Goal: Transaction & Acquisition: Book appointment/travel/reservation

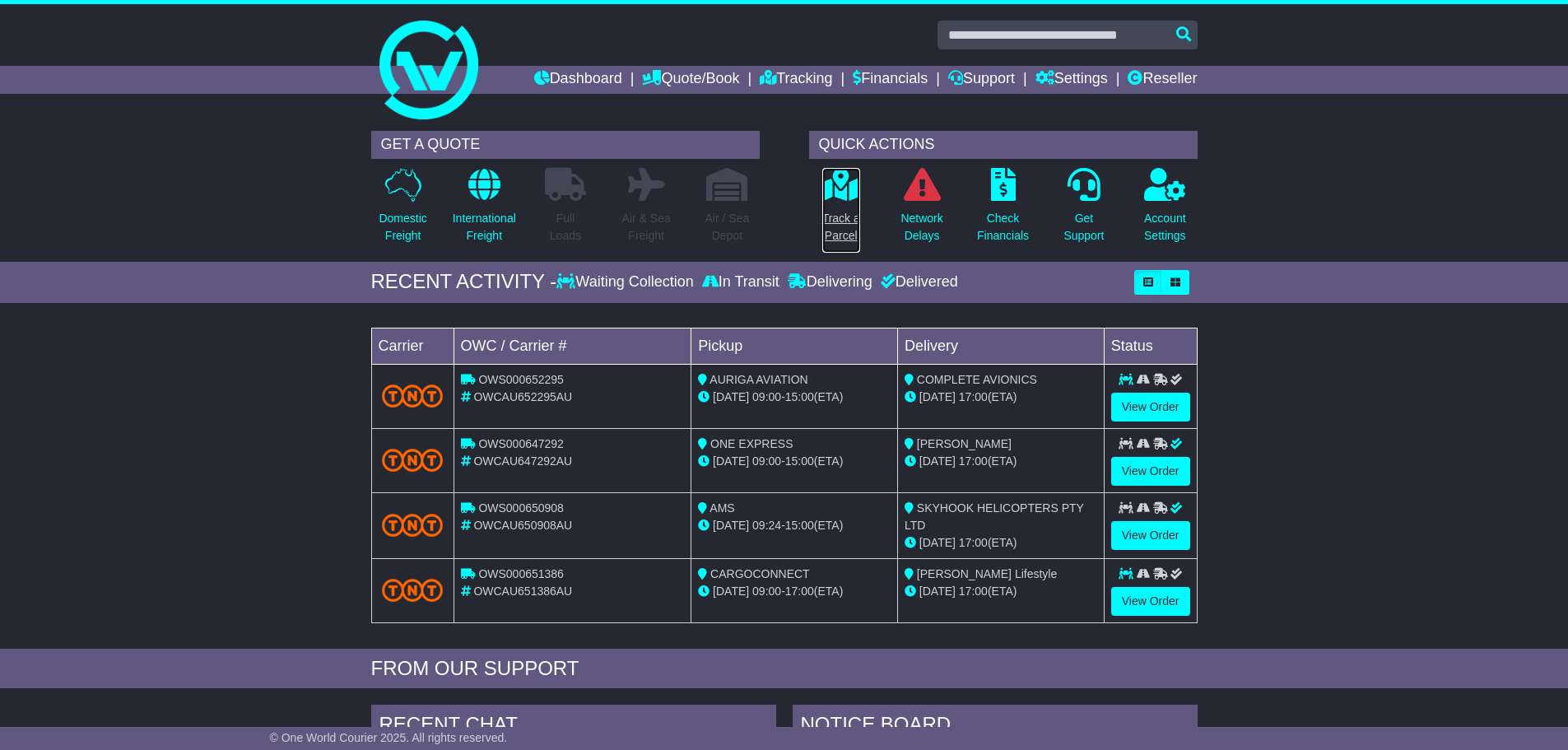
click at [839, 235] on p "Track a Parcel" at bounding box center [841, 227] width 38 height 35
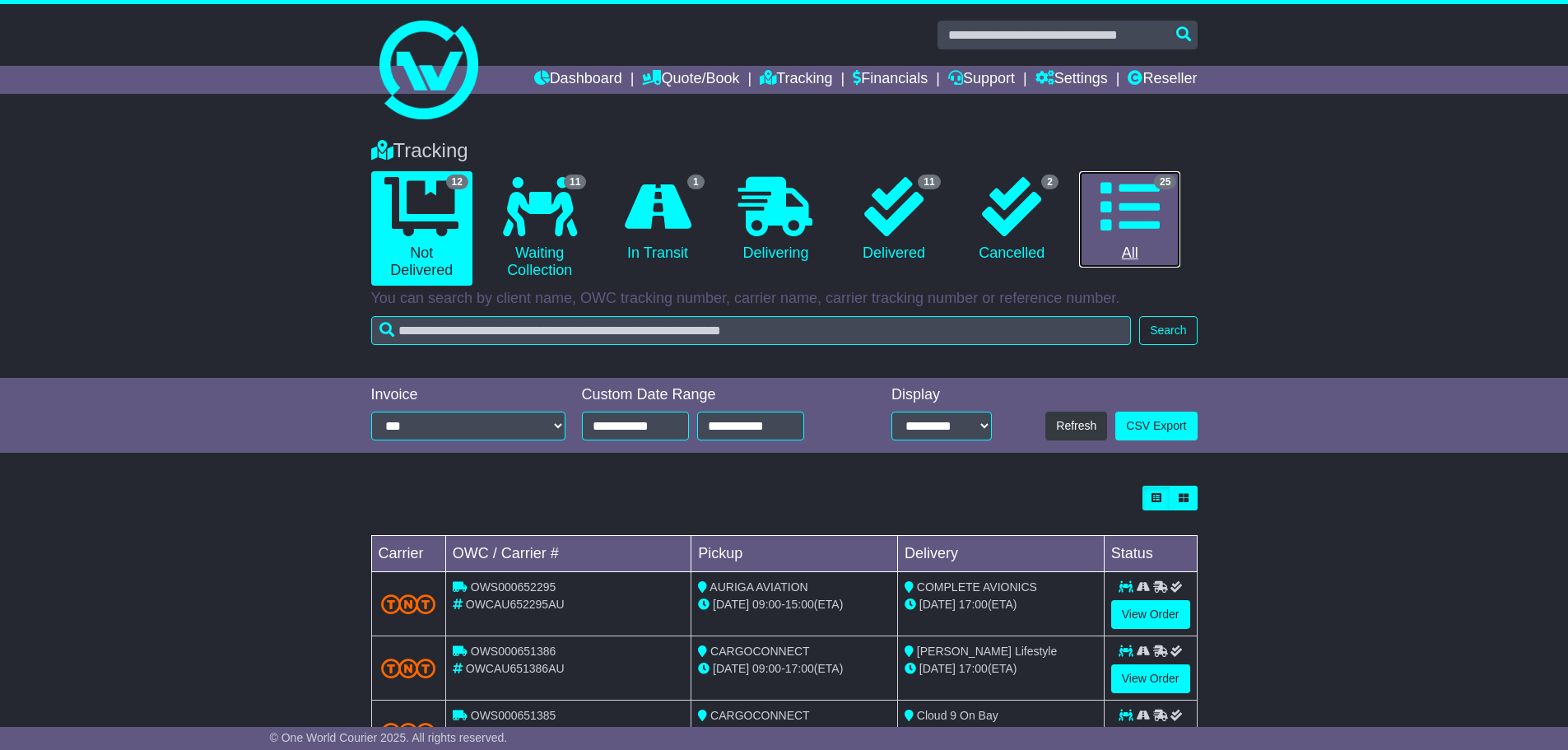
click at [1128, 258] on link "25 All" at bounding box center [1129, 219] width 101 height 97
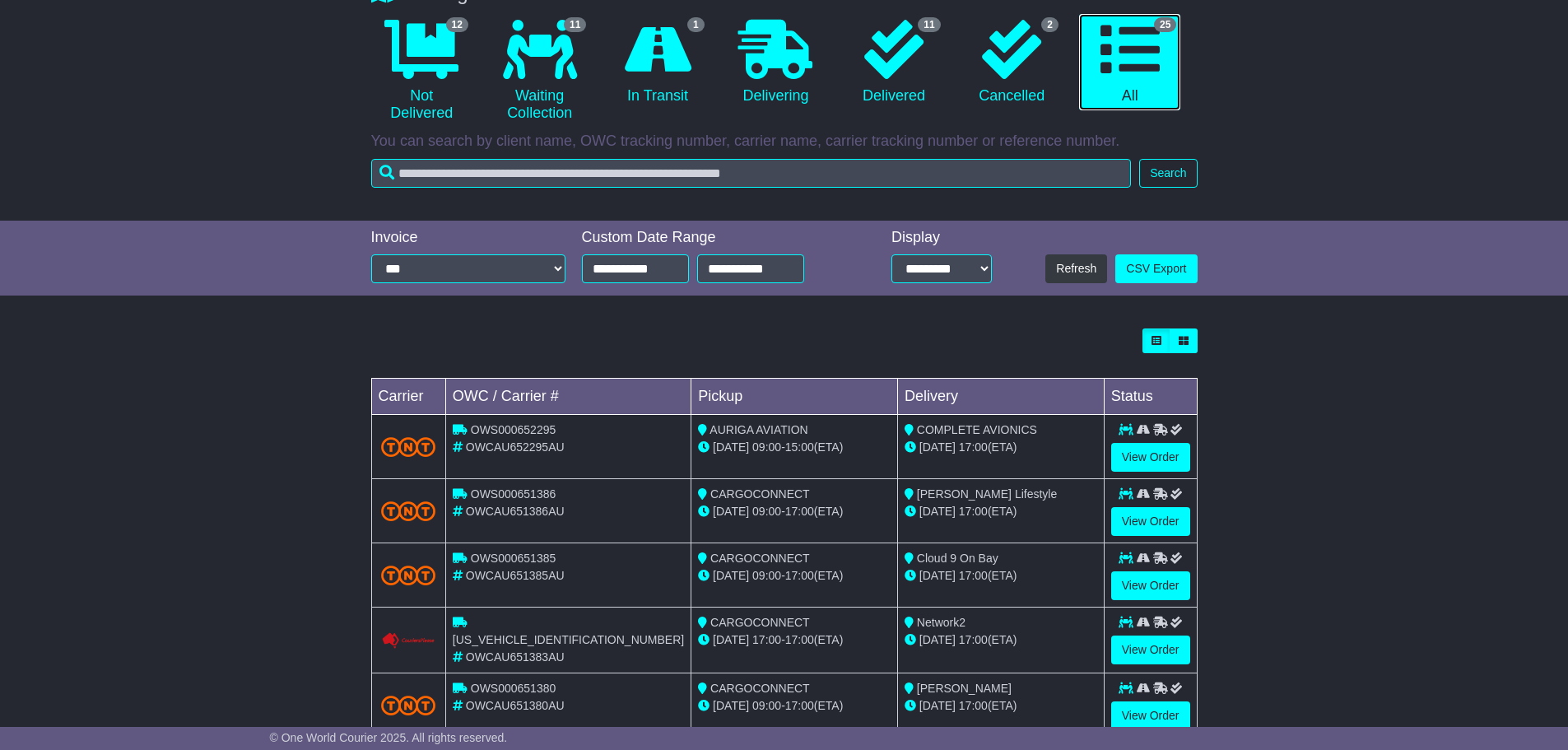
scroll to position [412, 0]
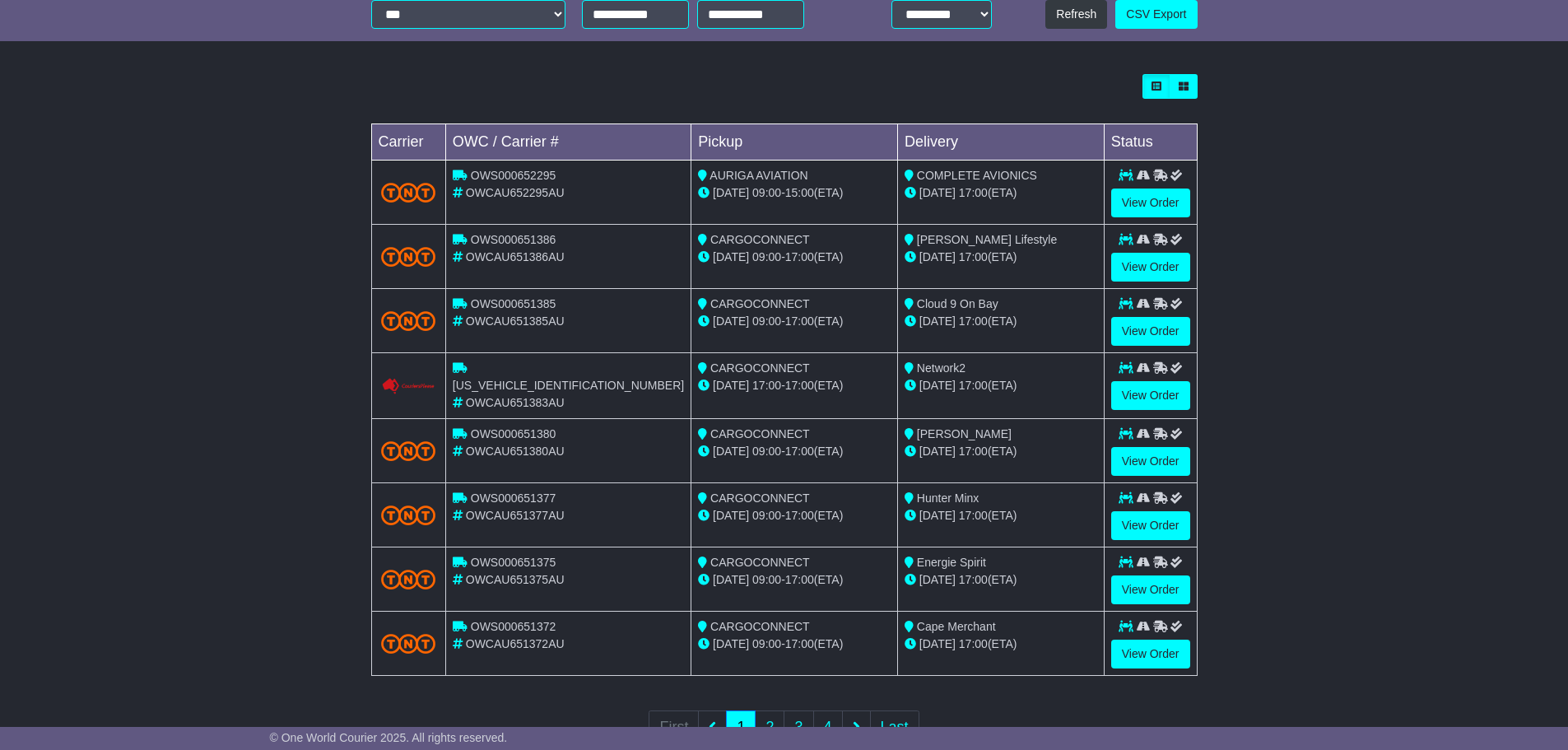
click at [206, 326] on div "Loading... No bookings found Carrier OWC / Carrier # Pickup Delivery Status OWS…" at bounding box center [784, 420] width 1568 height 708
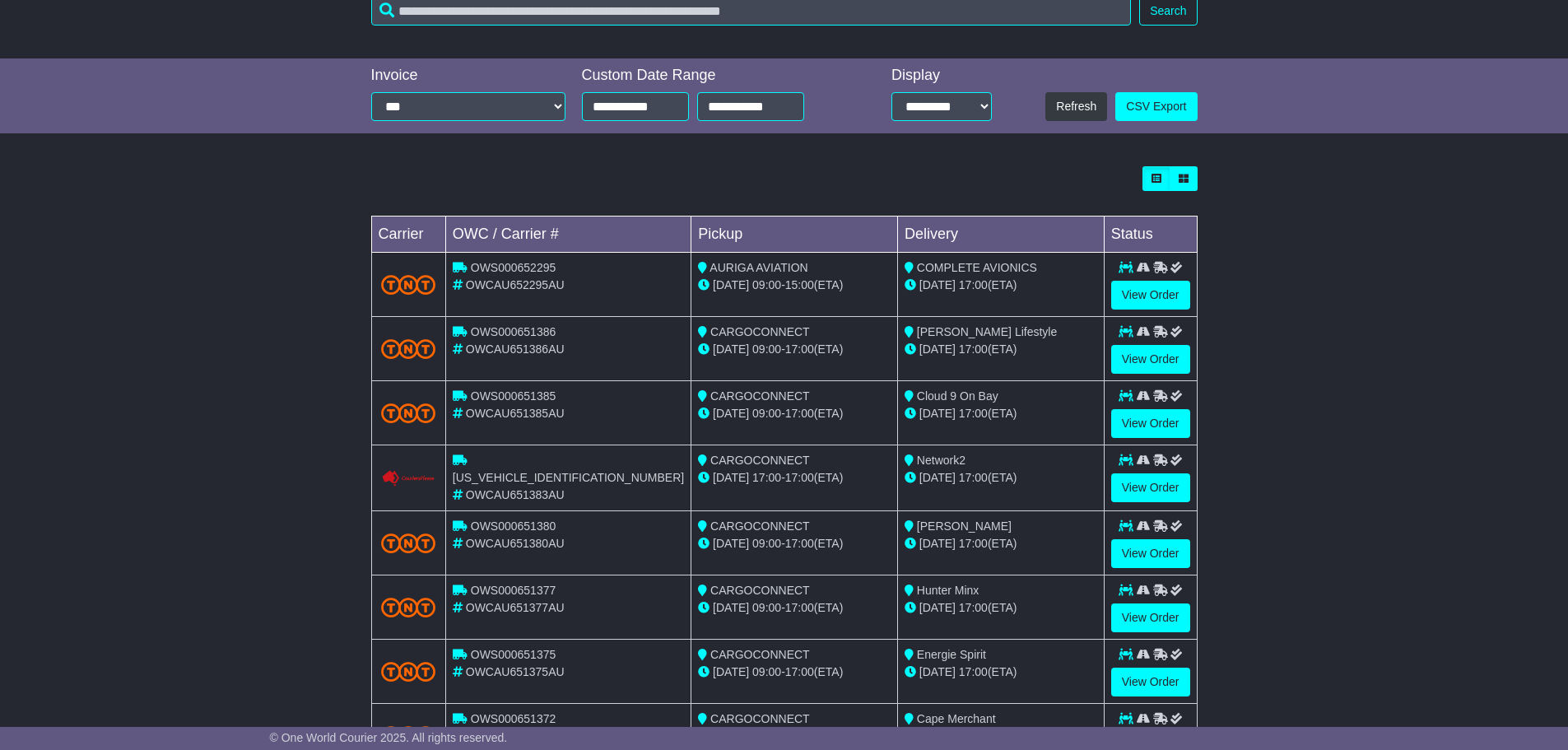
scroll to position [0, 0]
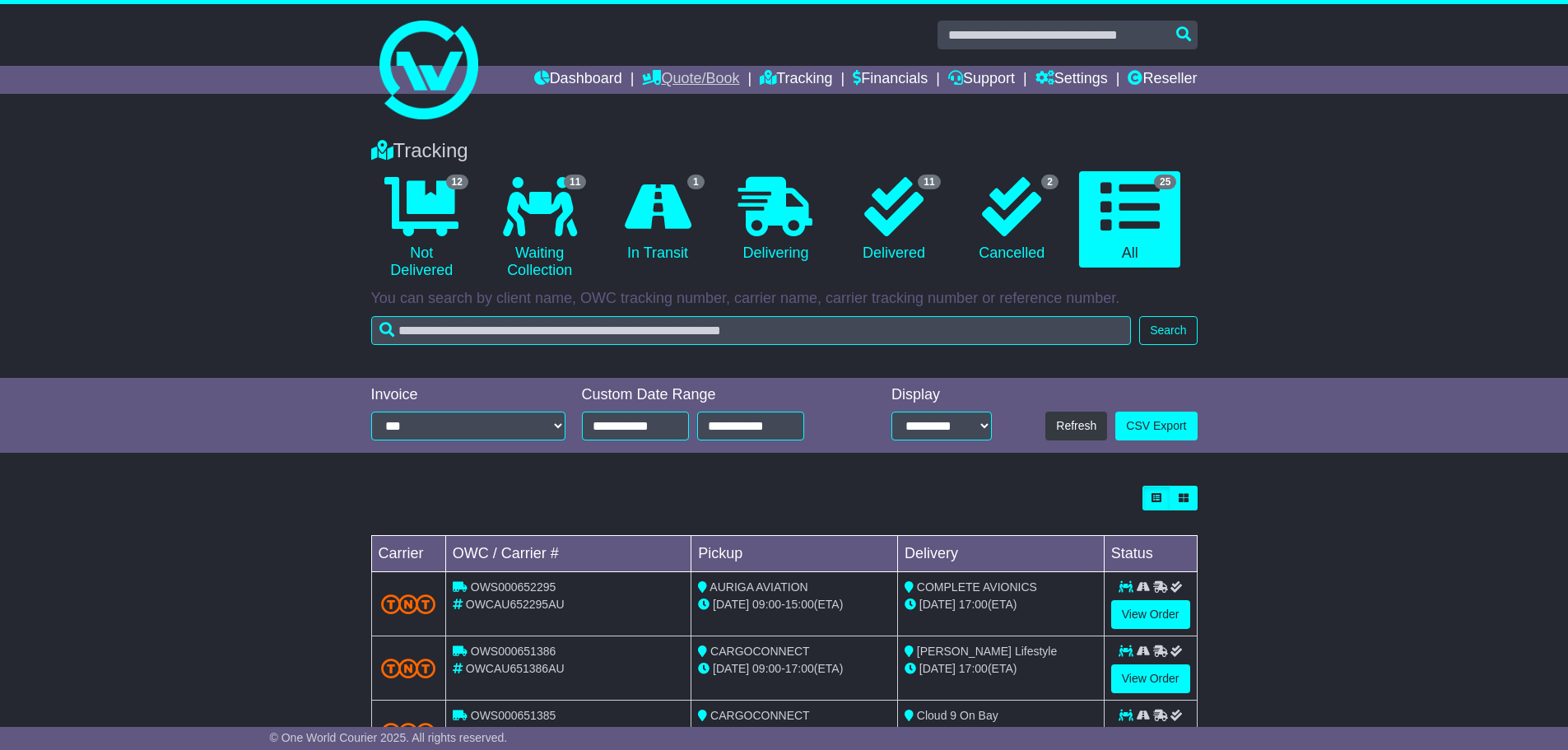
click at [666, 81] on link "Quote/Book" at bounding box center [690, 80] width 97 height 28
click at [667, 106] on link "Domestic" at bounding box center [707, 108] width 130 height 18
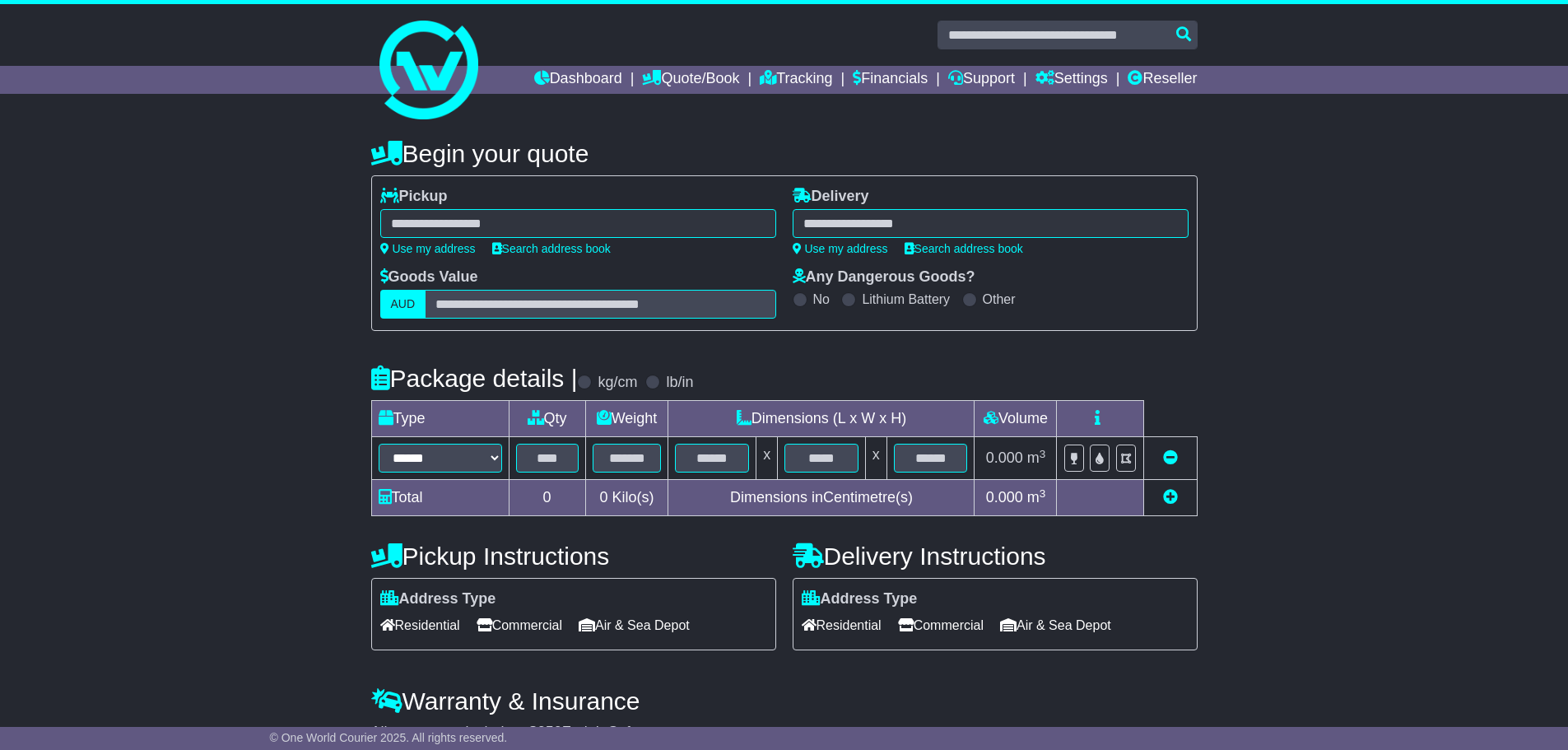
click at [535, 219] on div at bounding box center [578, 224] width 396 height 29
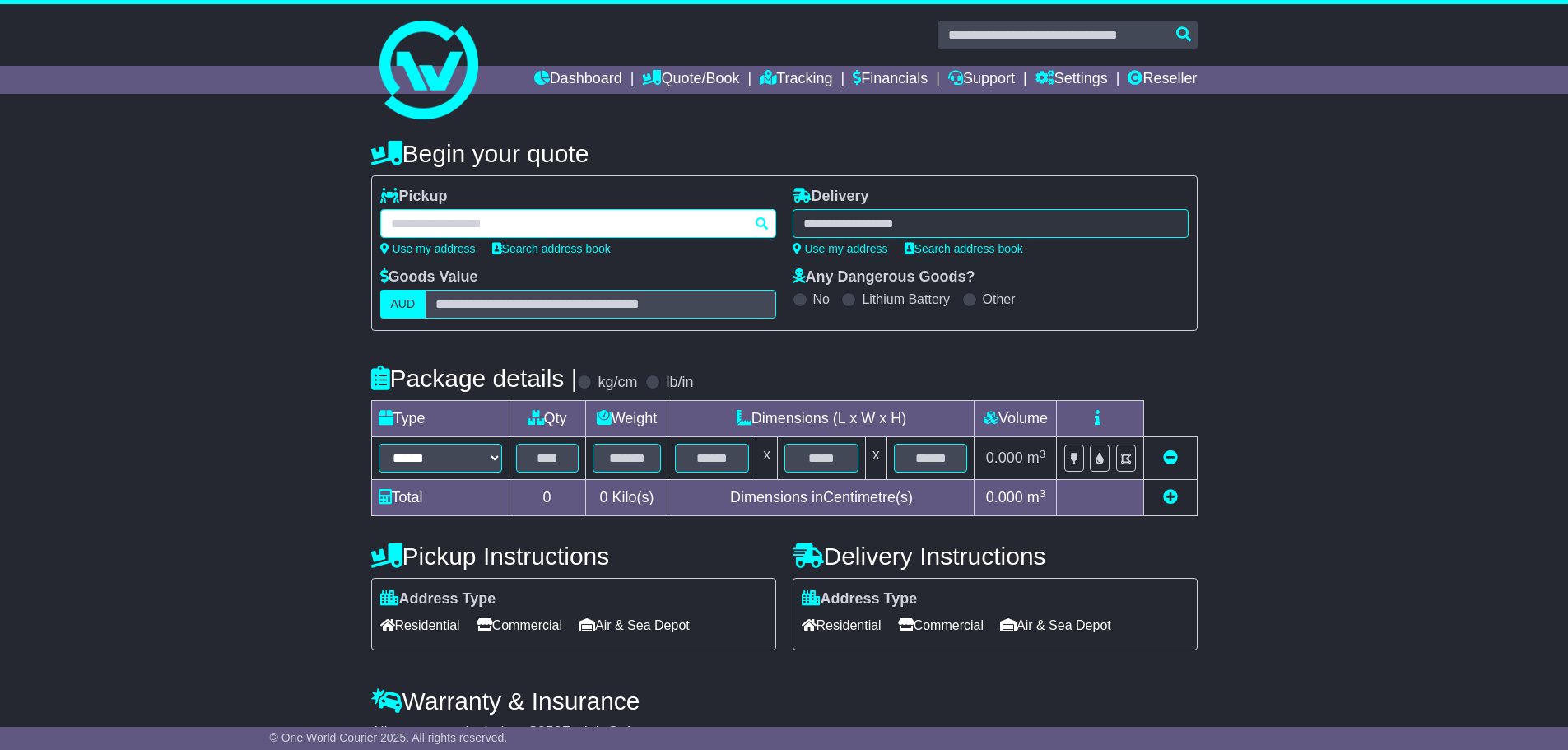
type input "*"
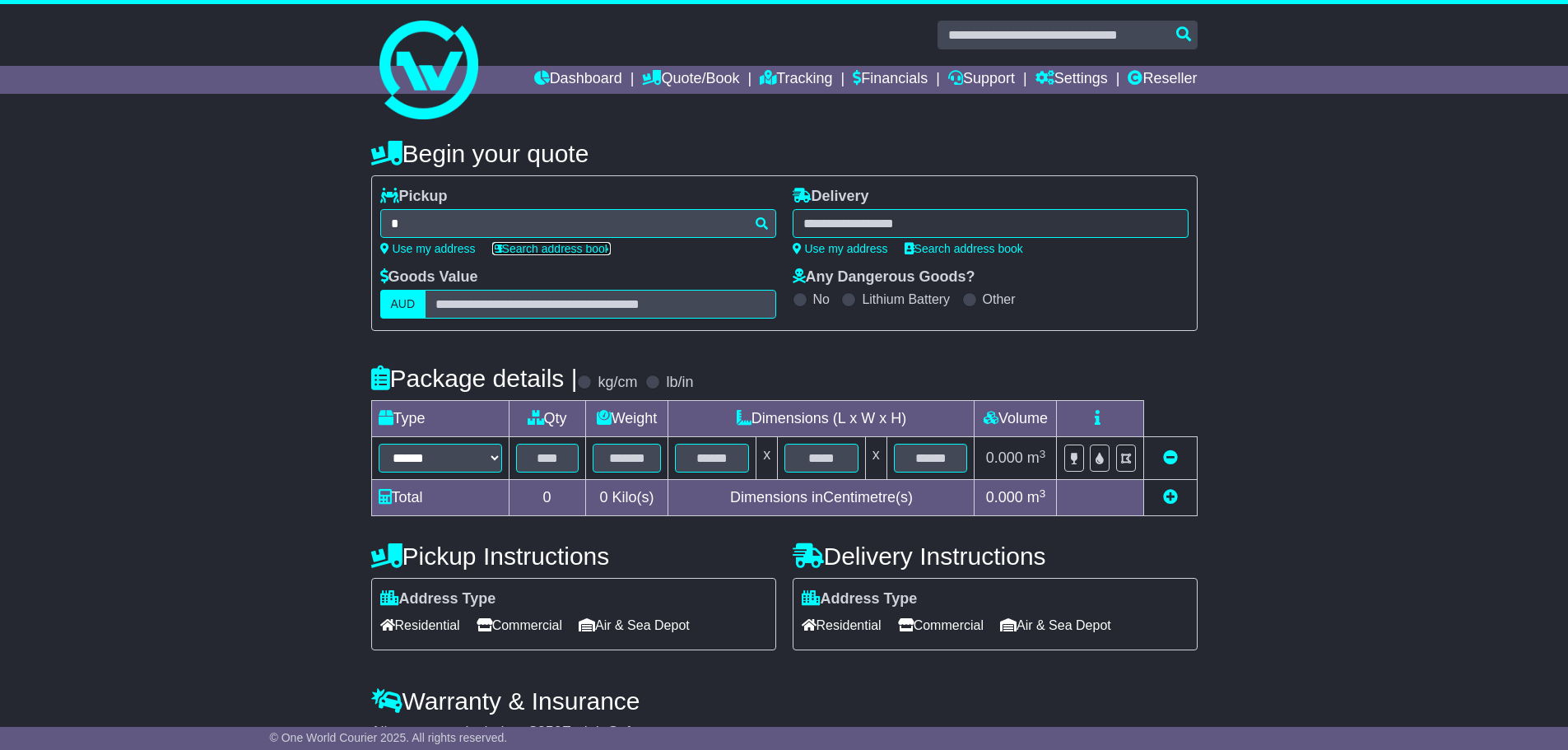
click at [525, 249] on link "Search address book" at bounding box center [551, 249] width 119 height 14
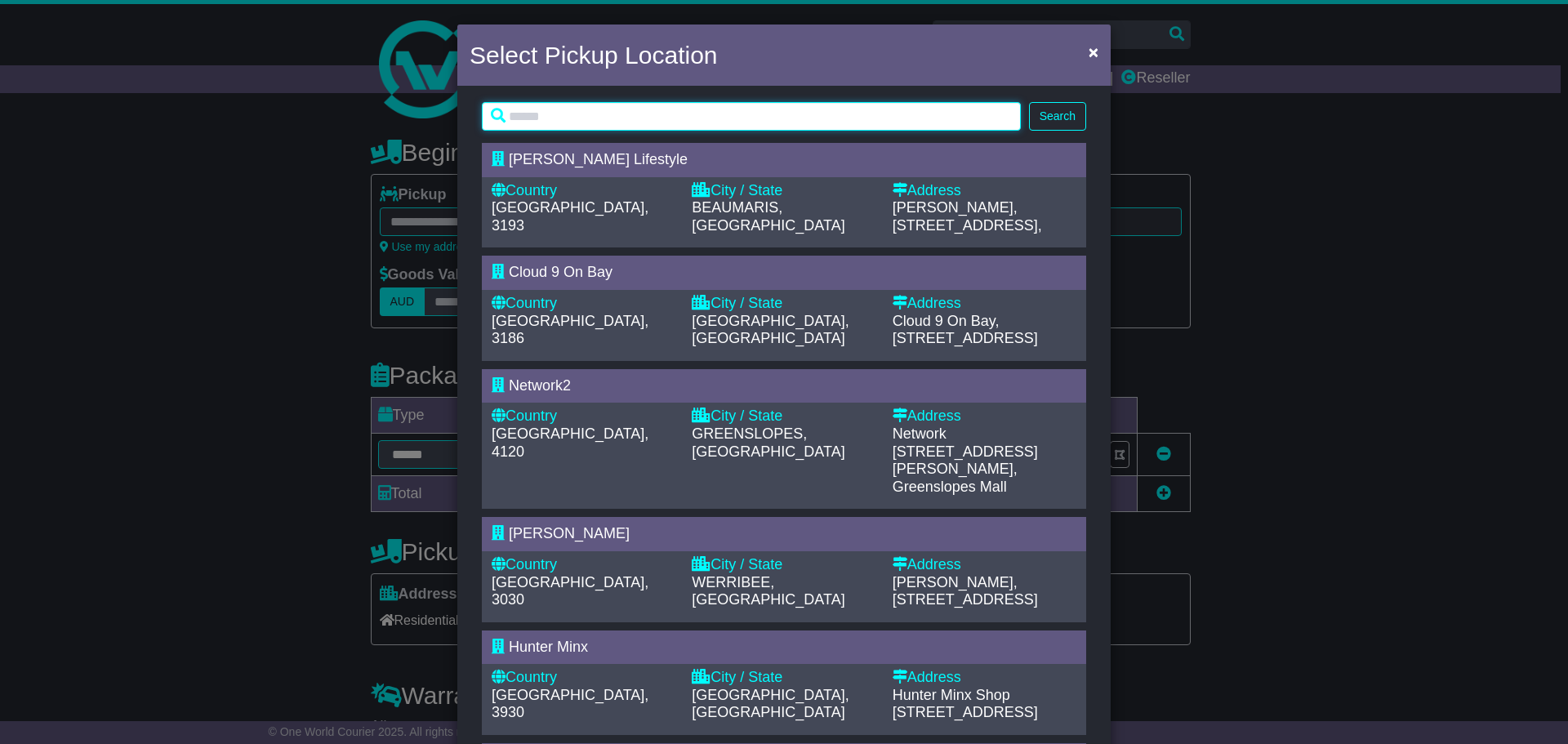
click at [576, 119] on input "text" at bounding box center [751, 116] width 539 height 29
type input "****"
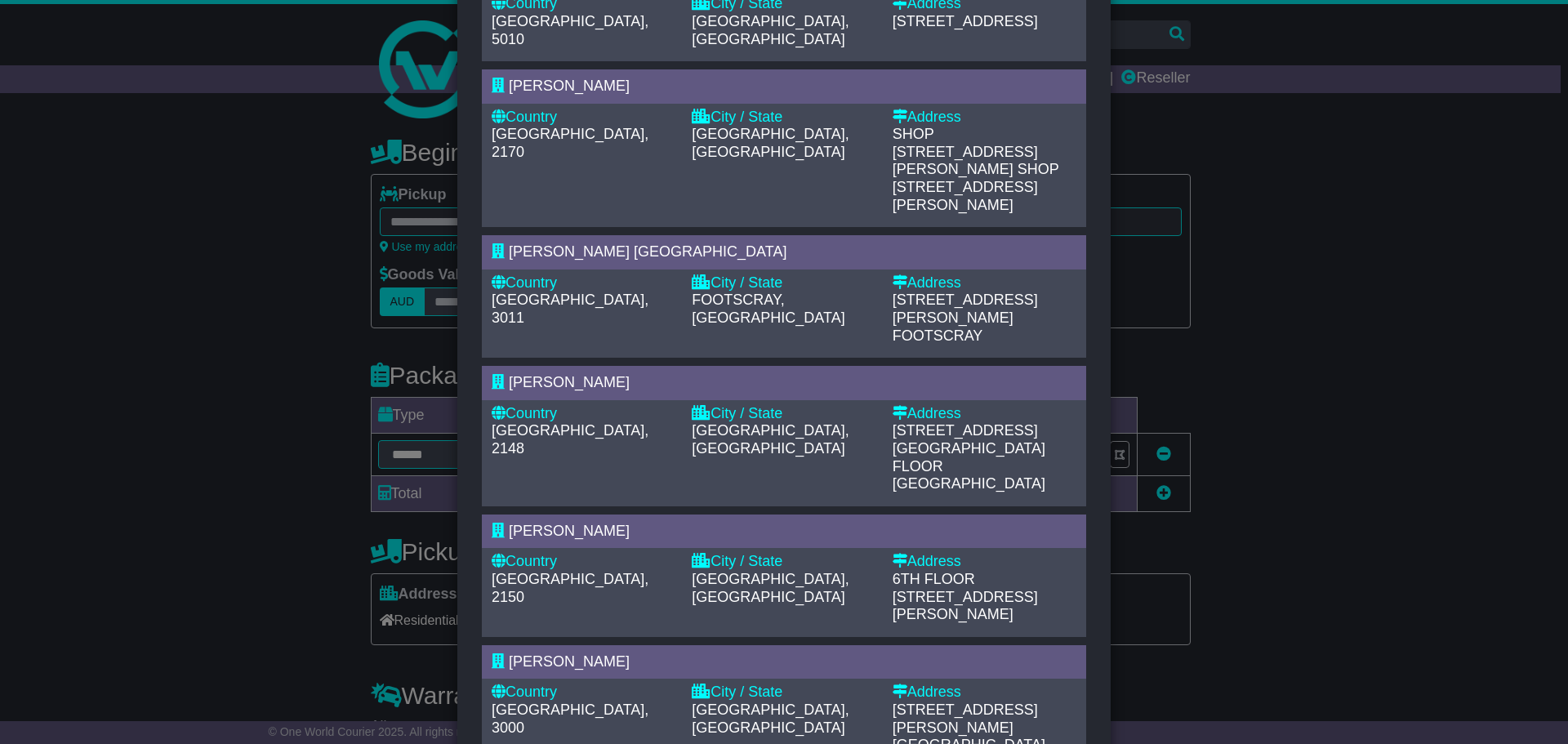
scroll to position [572, 0]
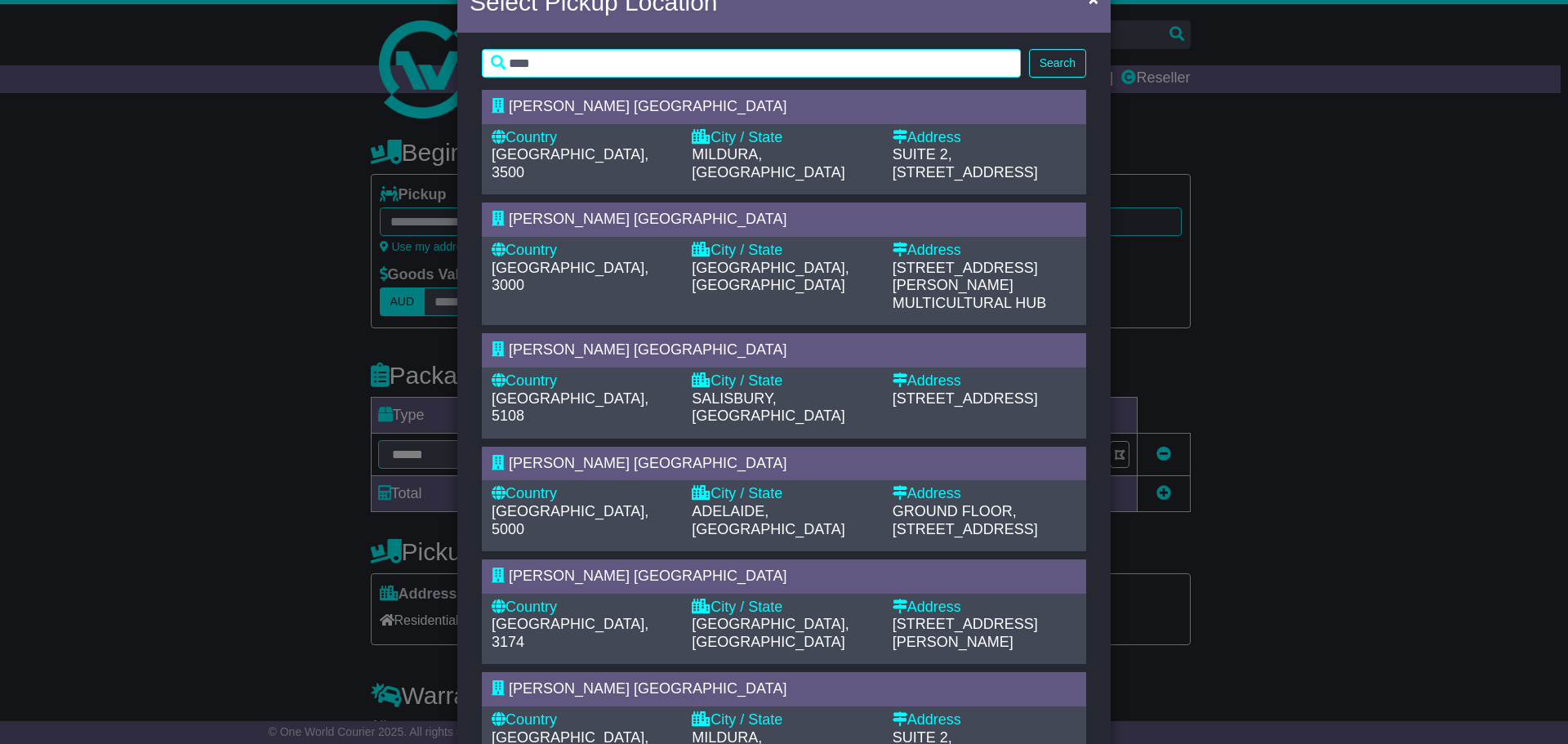
scroll to position [82, 0]
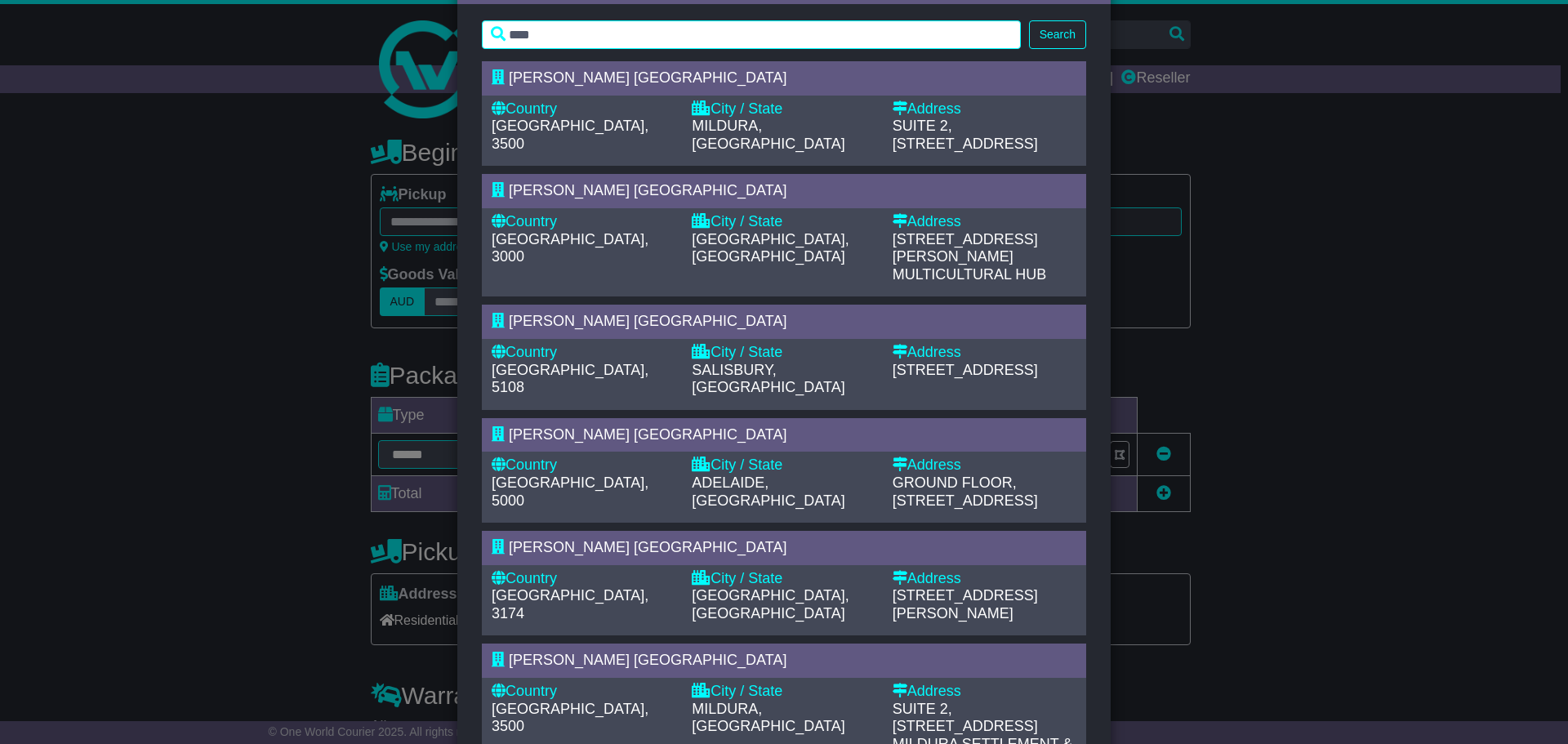
click at [795, 588] on span "NOBLE PARK, VIC" at bounding box center [770, 604] width 157 height 34
type input "**********"
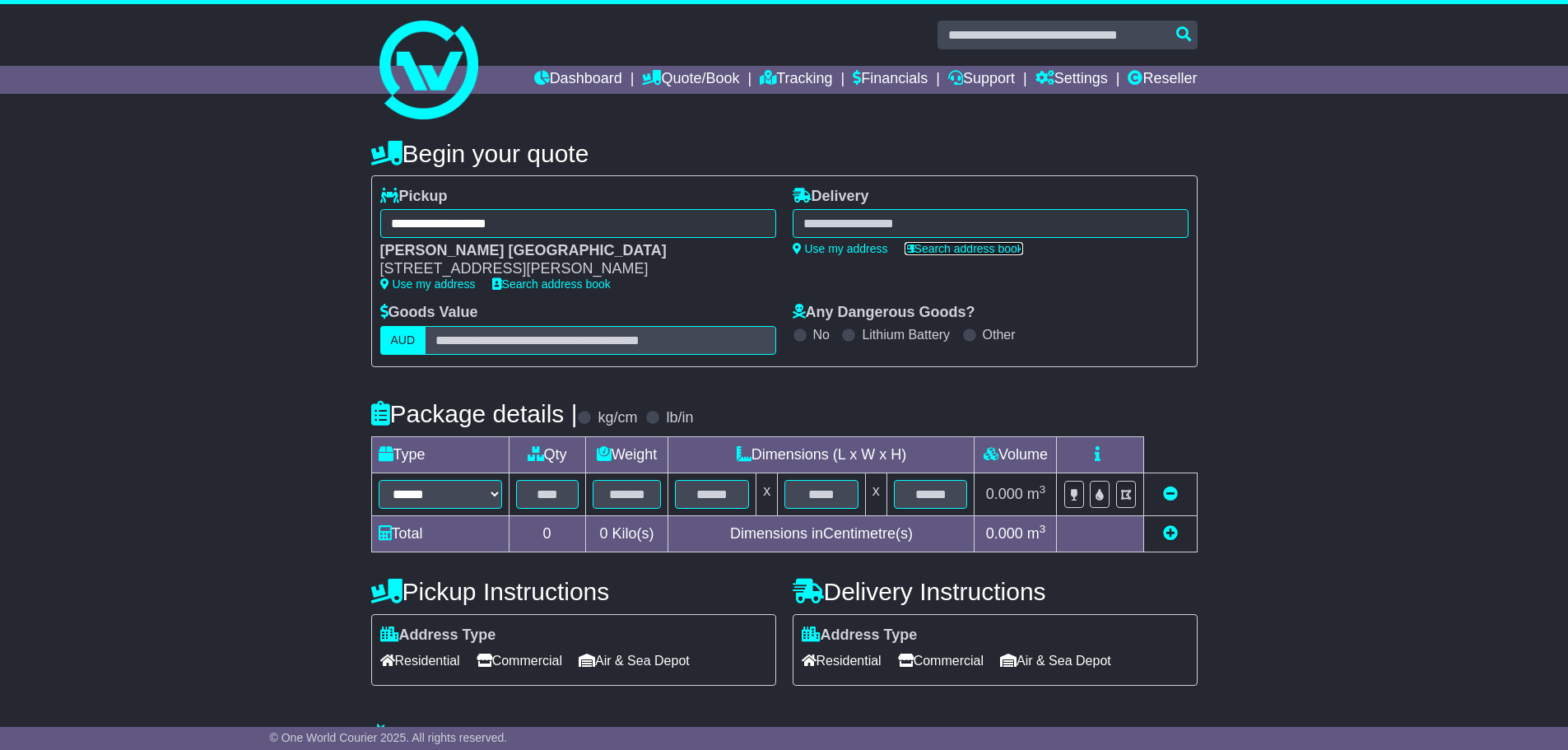
click at [950, 251] on link "Search address book" at bounding box center [964, 249] width 119 height 14
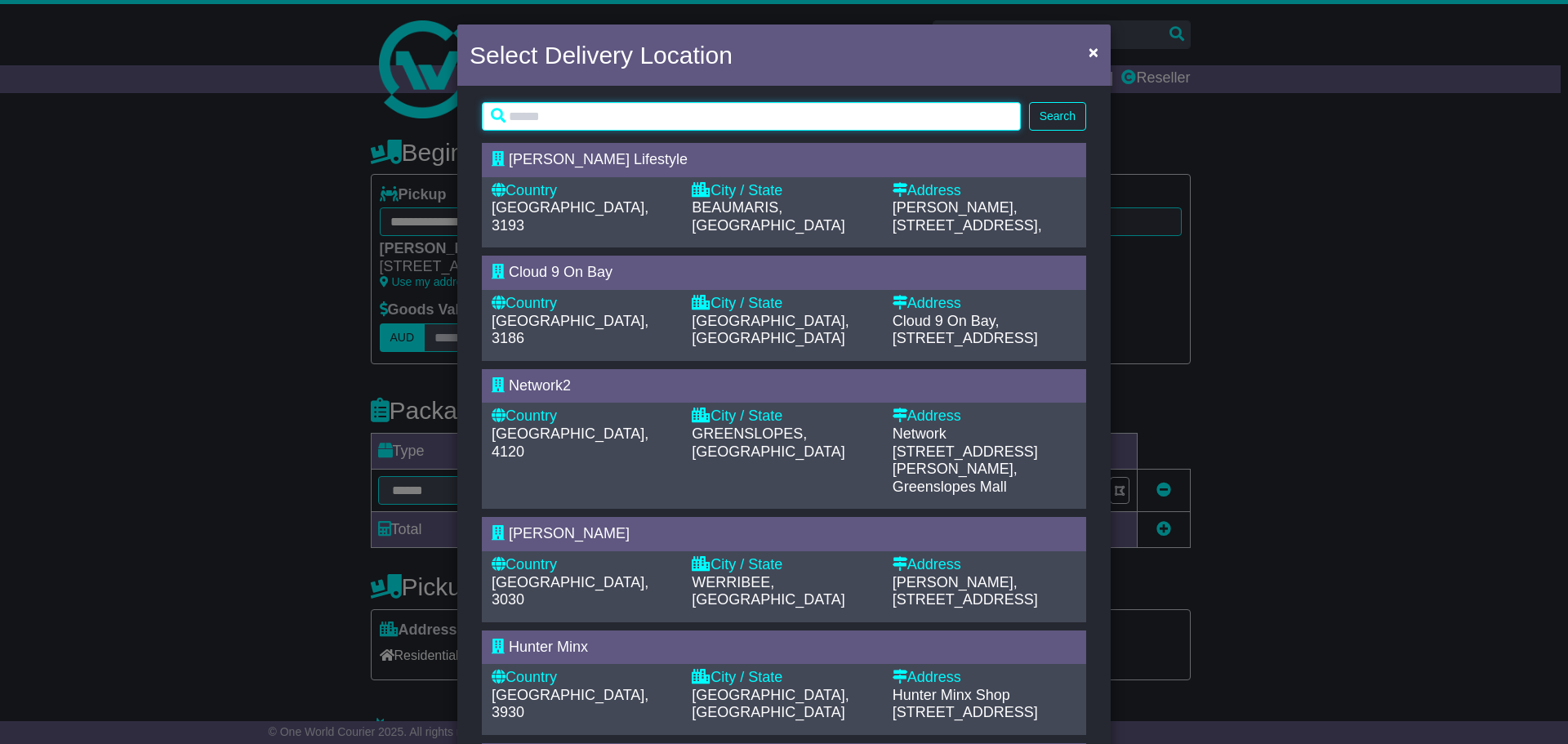
click at [583, 124] on input "text" at bounding box center [751, 116] width 539 height 29
type input "****"
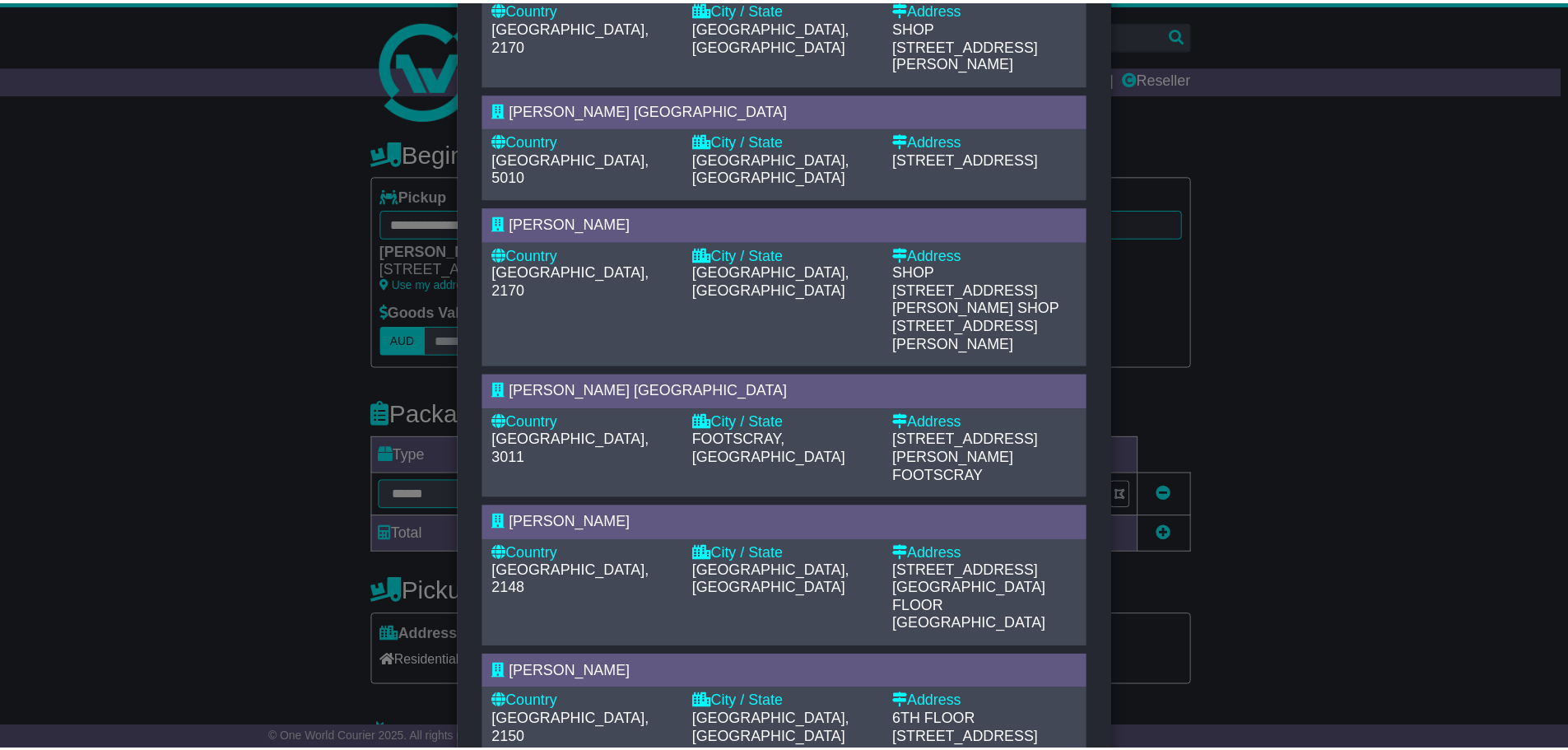
scroll to position [412, 0]
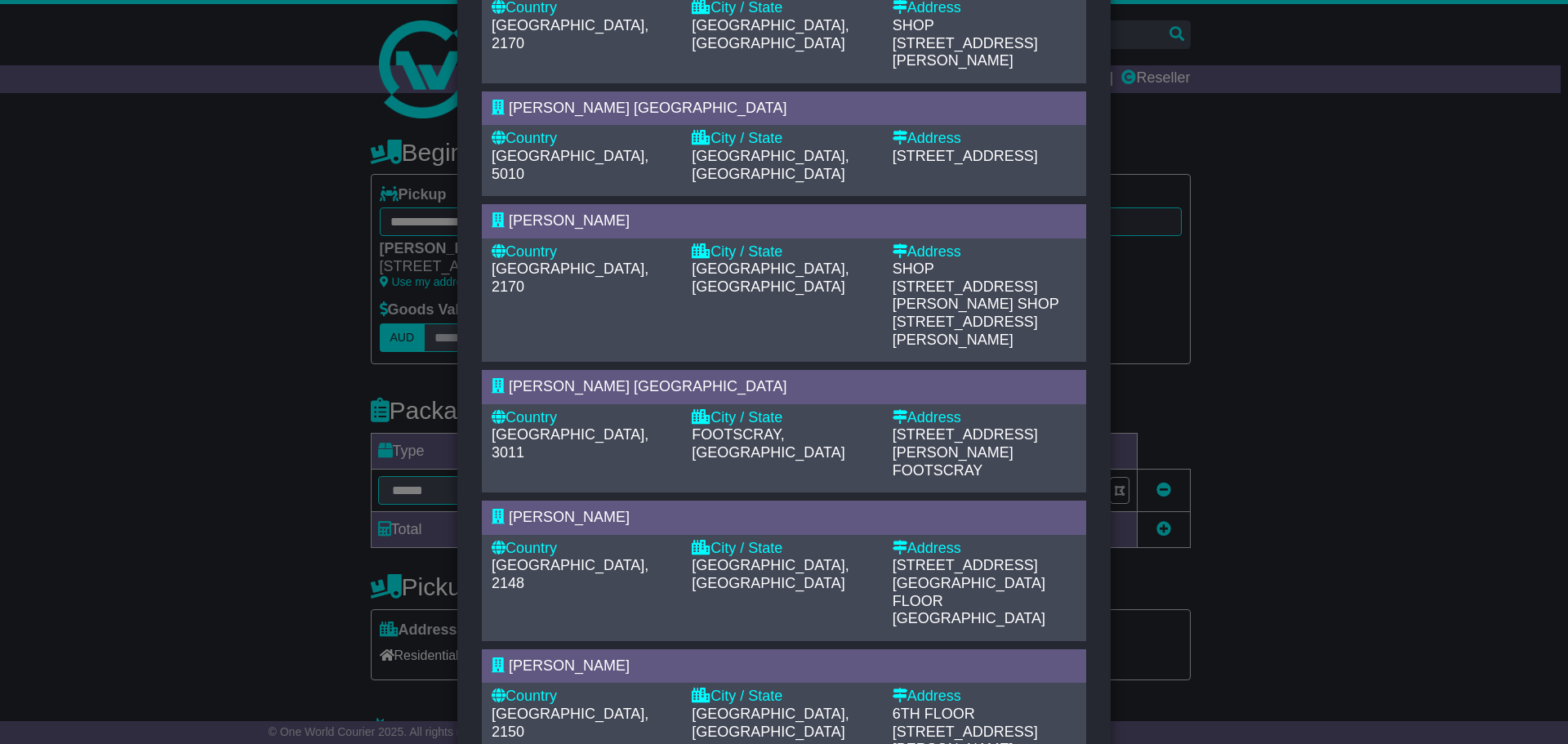
click at [761, 540] on div "City / State BLACKTOWN, NSW" at bounding box center [784, 583] width 200 height 88
type input "**********"
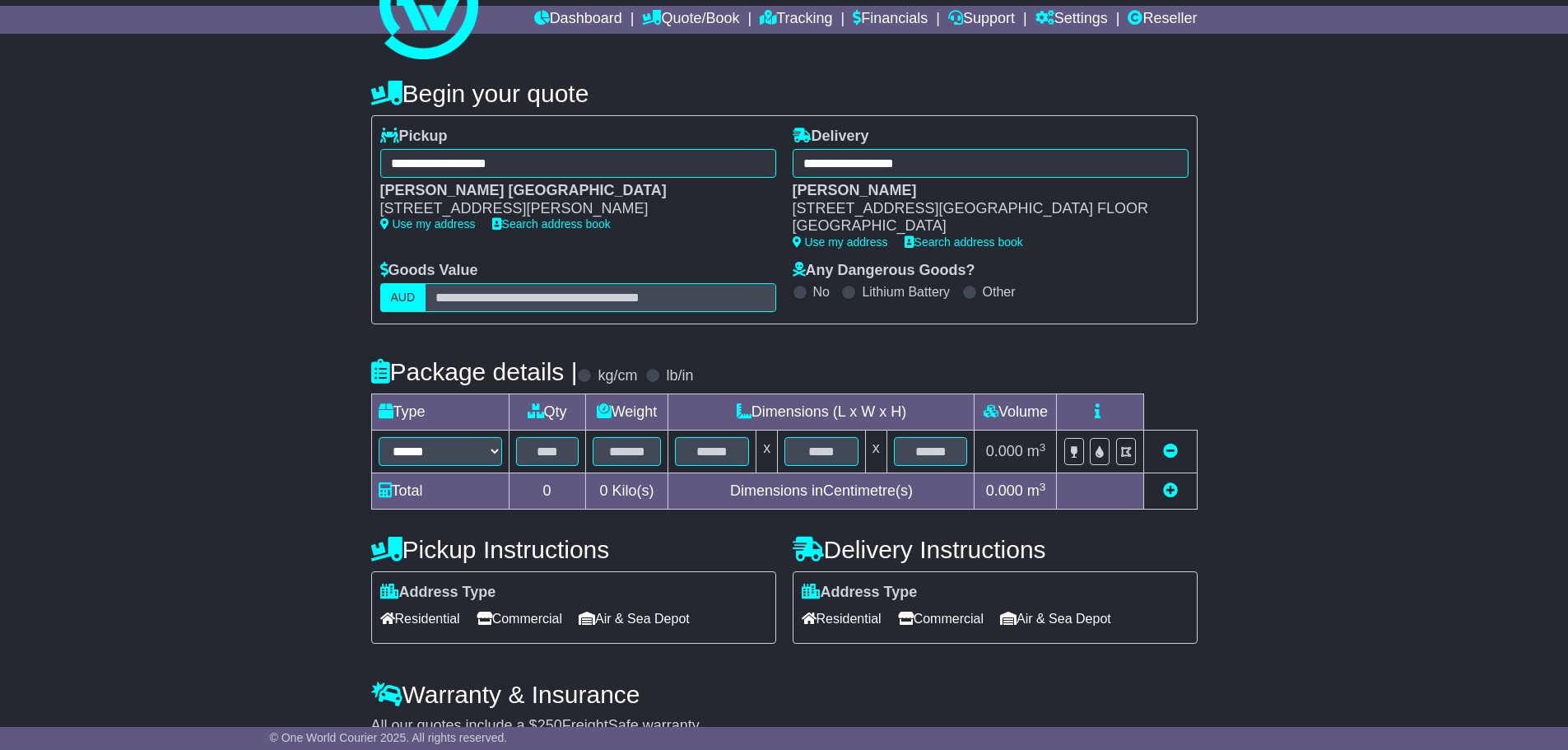
scroll to position [141, 0]
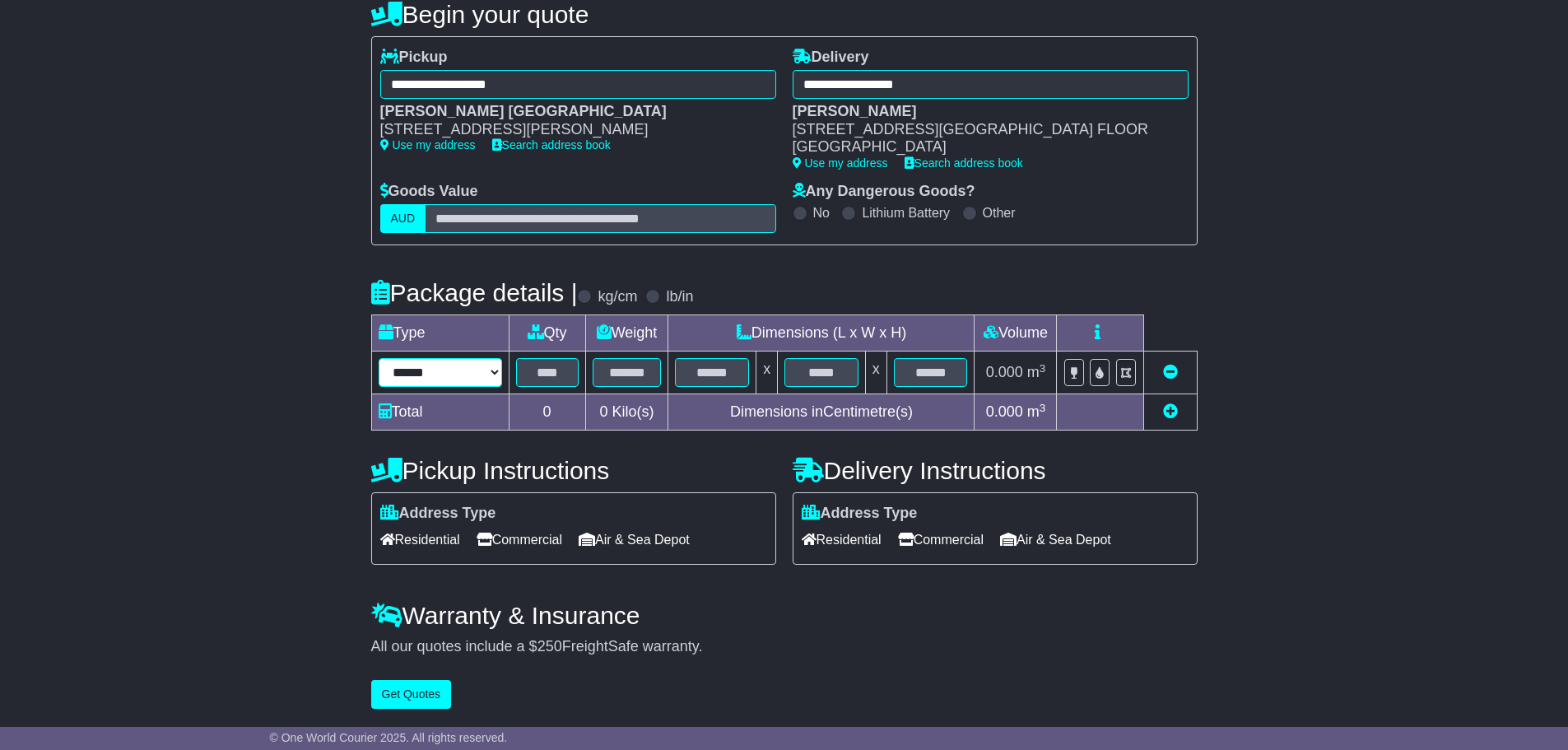
click at [452, 369] on select "****** *** ****** ***** ****** *** ******** **** **** *******" at bounding box center [440, 373] width 124 height 29
select select "***"
click at [379, 358] on select "****** *** ****** ***** ****** *** ******** **** **** *******" at bounding box center [440, 373] width 124 height 29
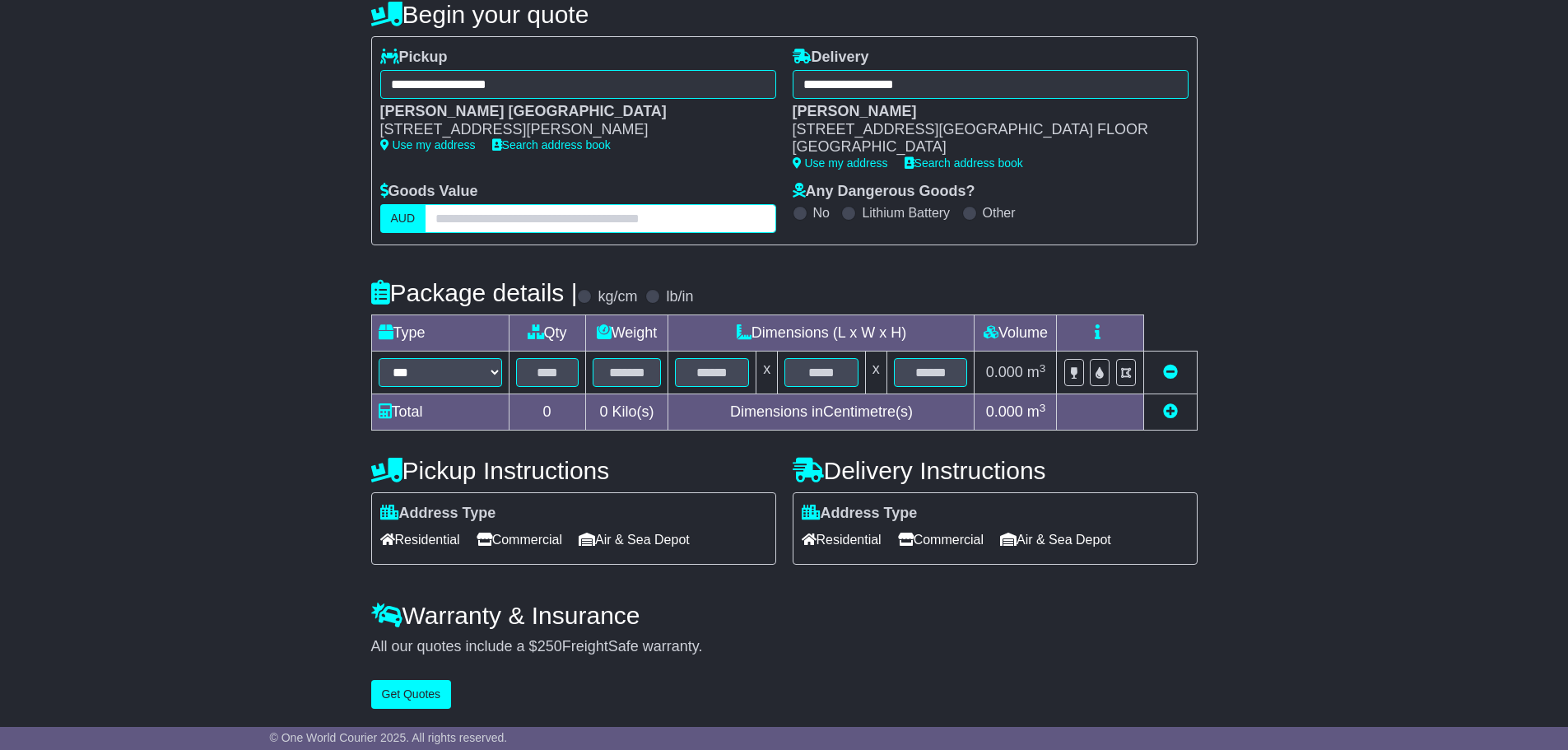
click at [502, 221] on input "text" at bounding box center [600, 219] width 351 height 29
type input "**"
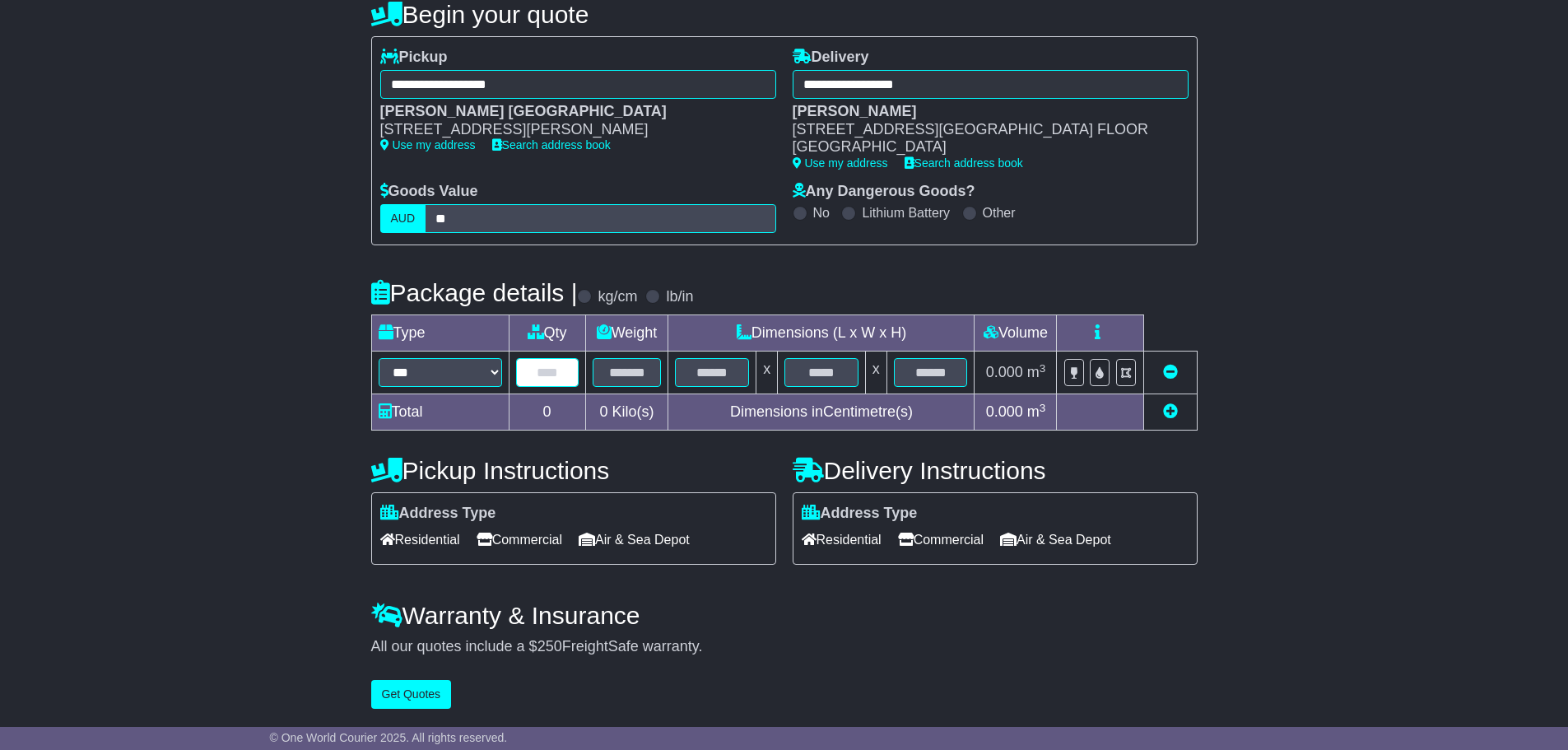
click at [542, 367] on input "text" at bounding box center [547, 373] width 63 height 29
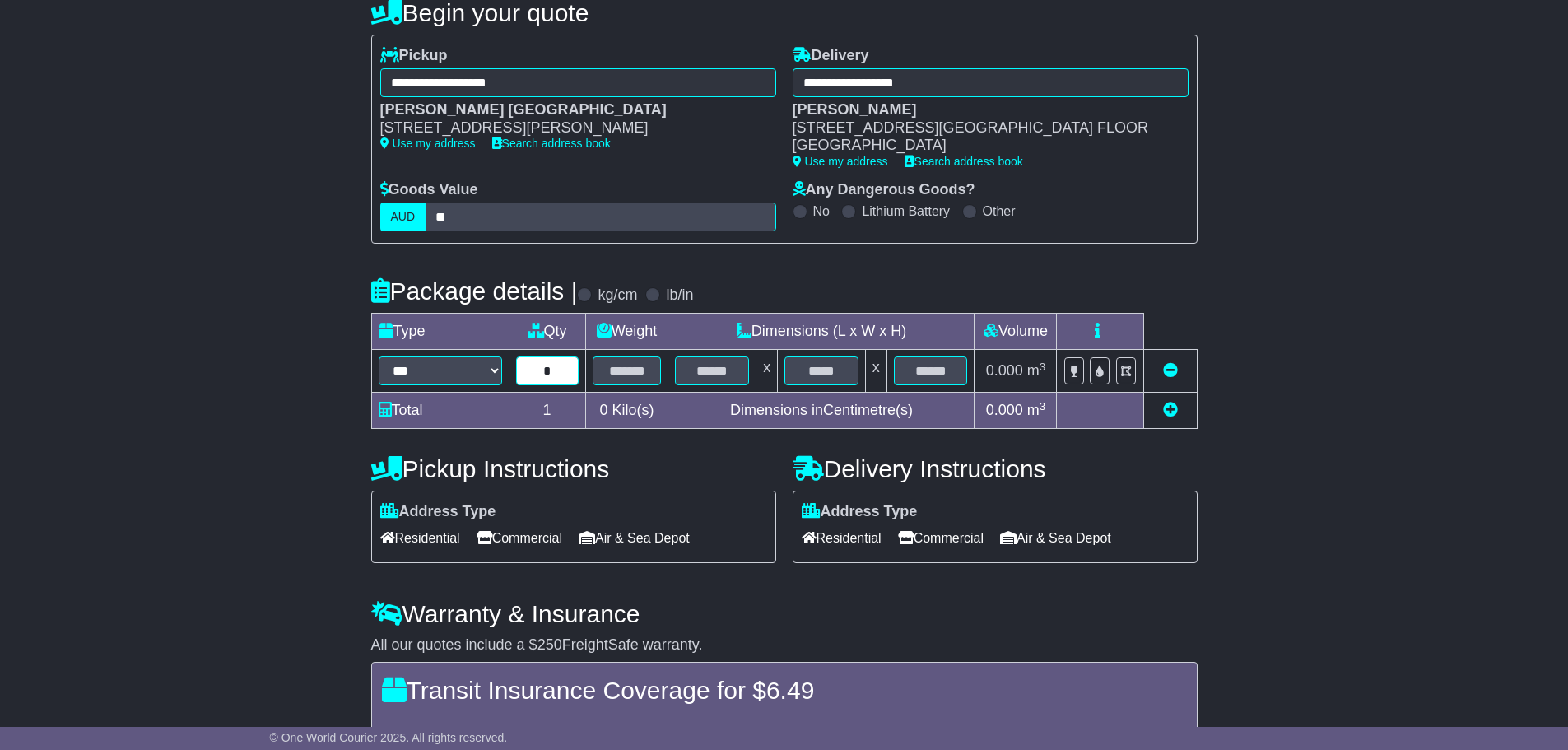
drag, startPoint x: 517, startPoint y: 376, endPoint x: 485, endPoint y: 376, distance: 32.0
click at [485, 376] on tr "****** *** ****** ***** ****** *** ******** **** **** ******* * x x 0.000 m 3 f…" at bounding box center [784, 371] width 825 height 43
type input "**"
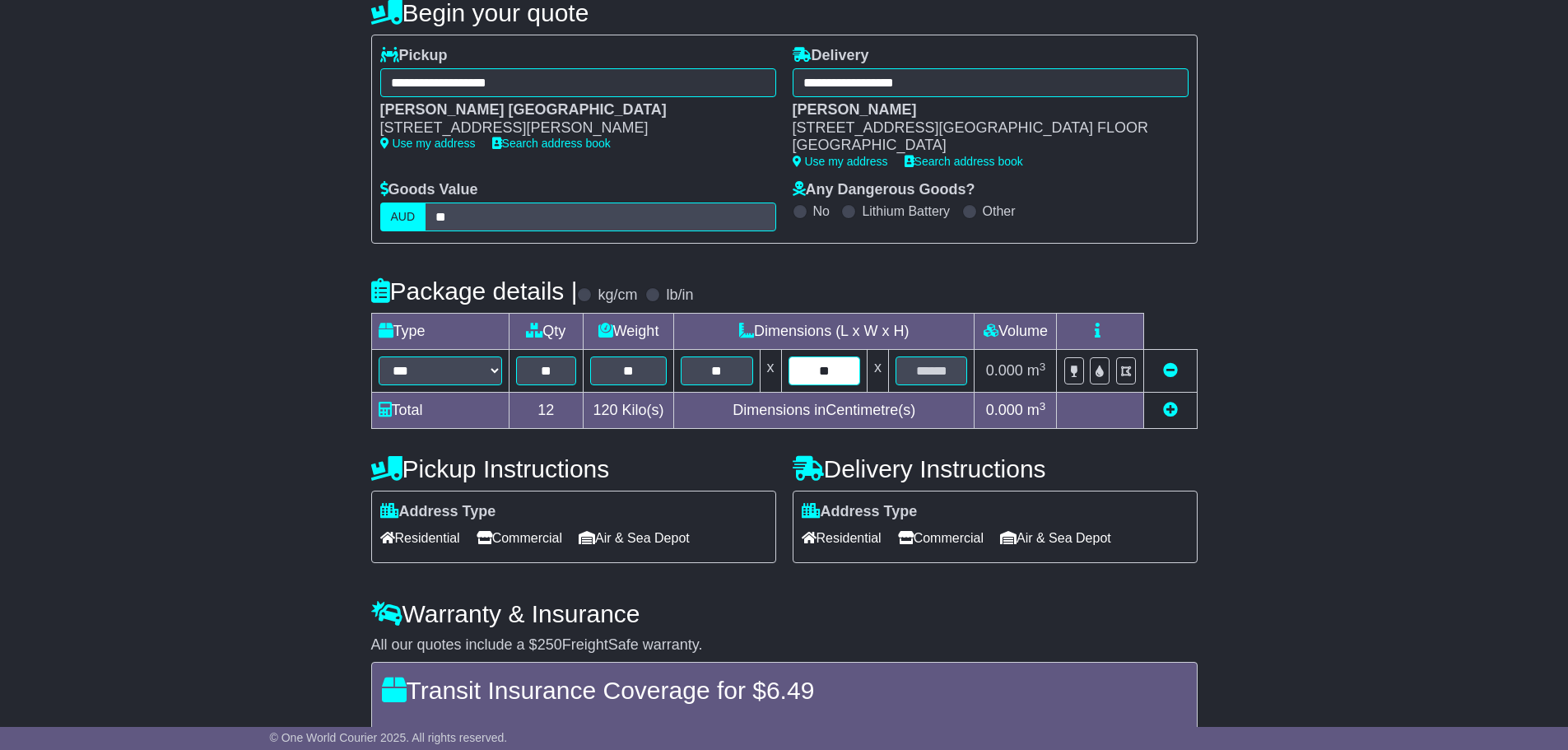
type input "**"
drag, startPoint x: 1180, startPoint y: 409, endPoint x: 1170, endPoint y: 410, distance: 10.0
click at [1179, 409] on td at bounding box center [1169, 410] width 53 height 36
click at [1168, 410] on icon at bounding box center [1170, 408] width 14 height 14
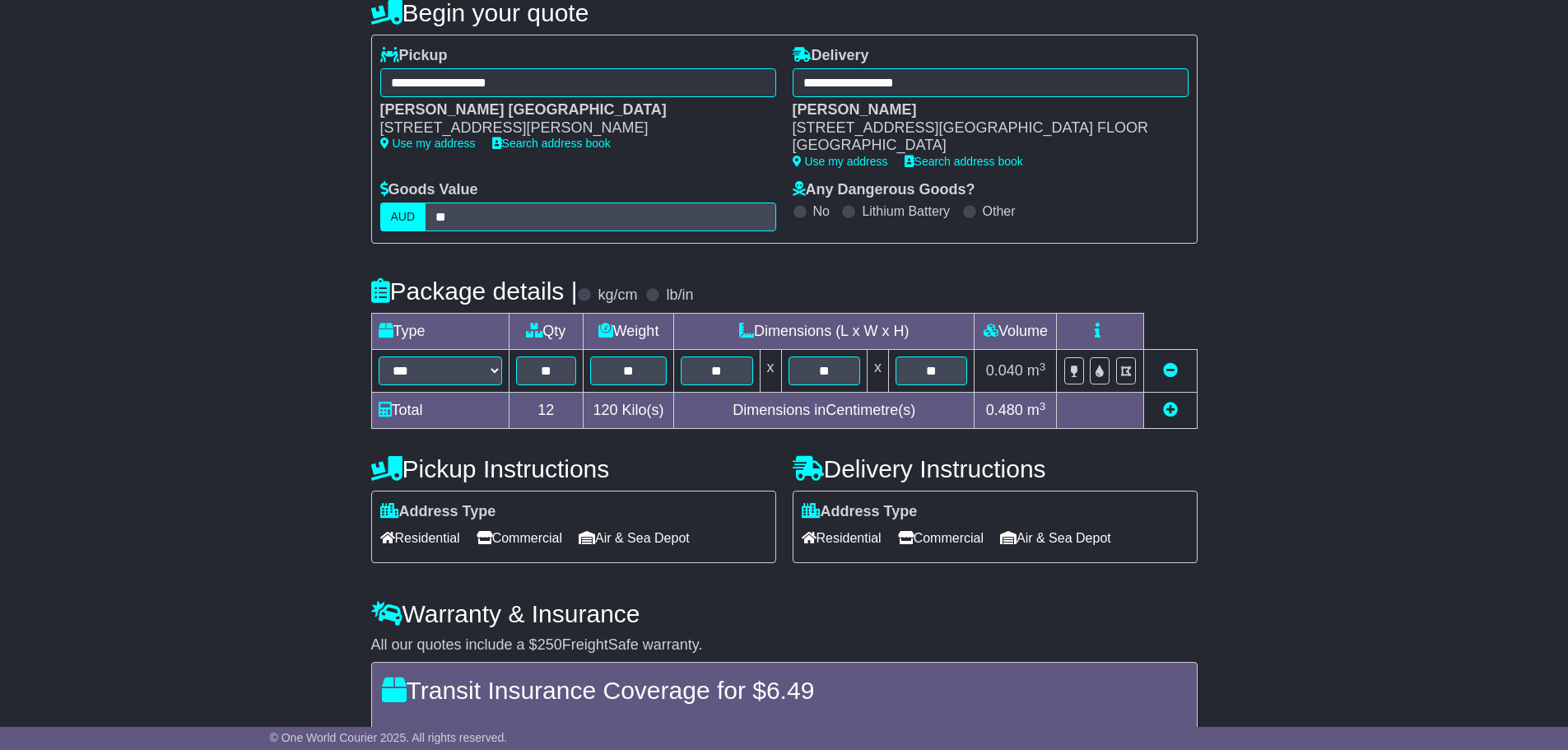
select select "***"
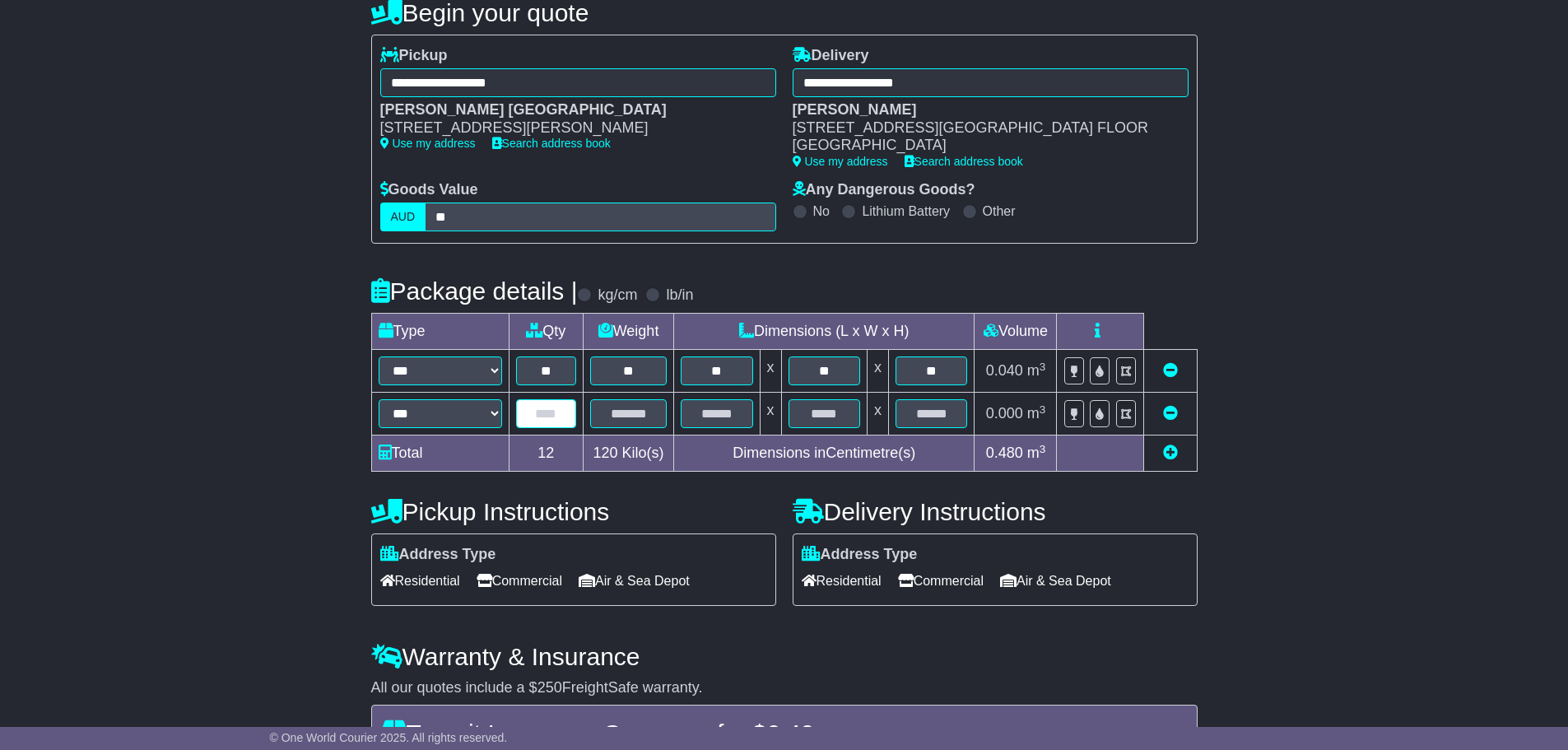
click at [530, 403] on input "text" at bounding box center [546, 414] width 61 height 29
type input "*"
type input "**"
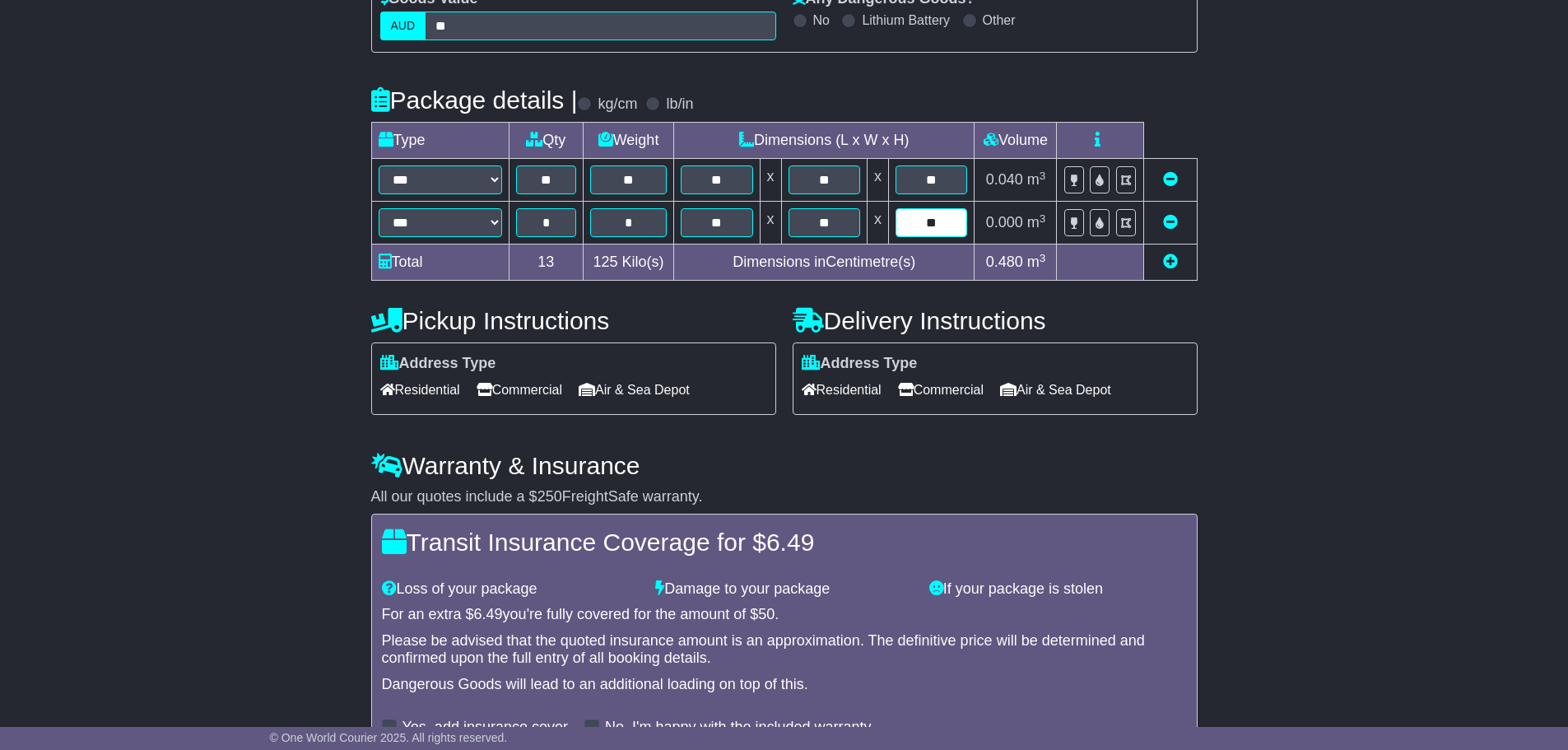
scroll to position [433, 0]
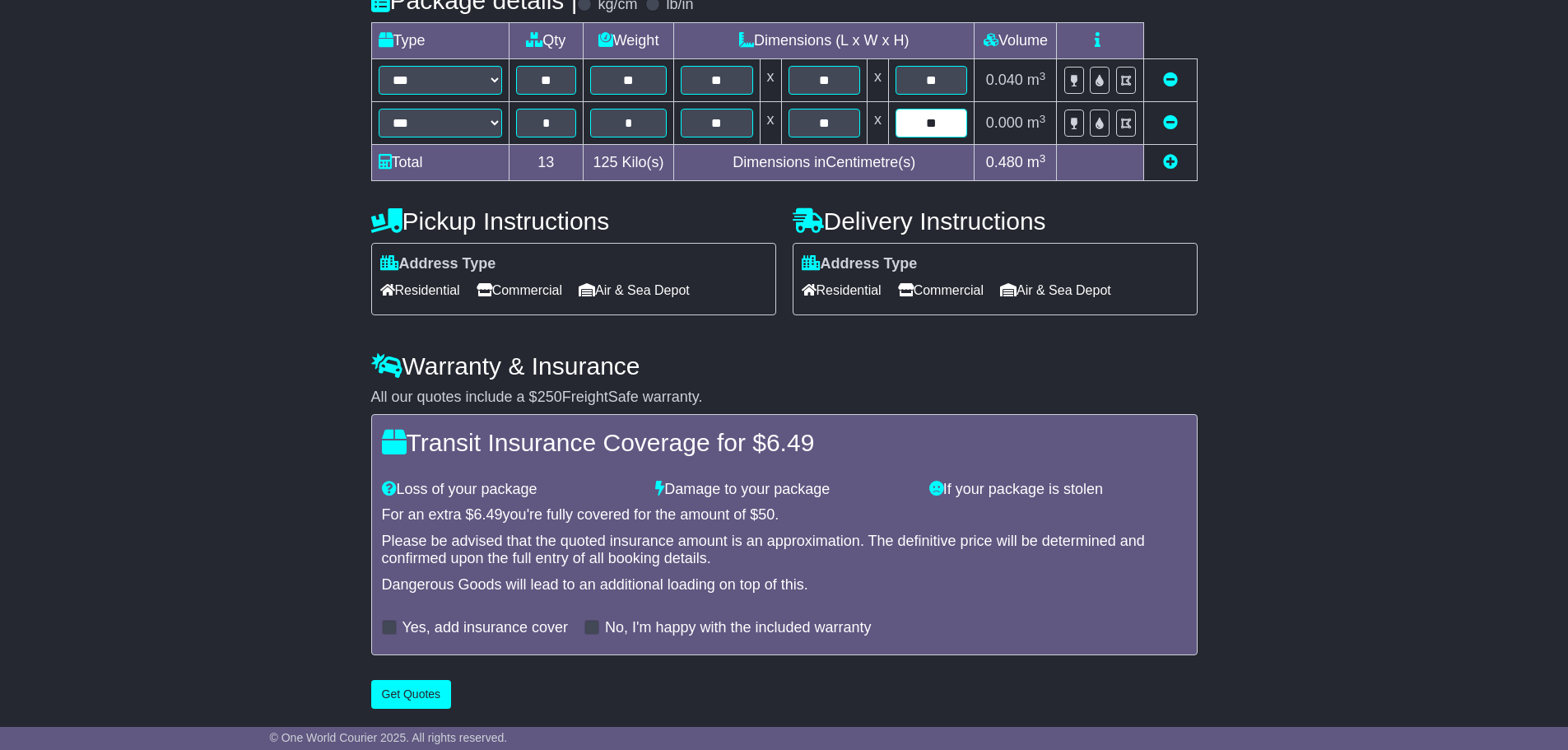
type input "**"
click at [394, 708] on div "**********" at bounding box center [784, 204] width 843 height 1025
click at [404, 695] on button "Get Quotes" at bounding box center [411, 694] width 80 height 29
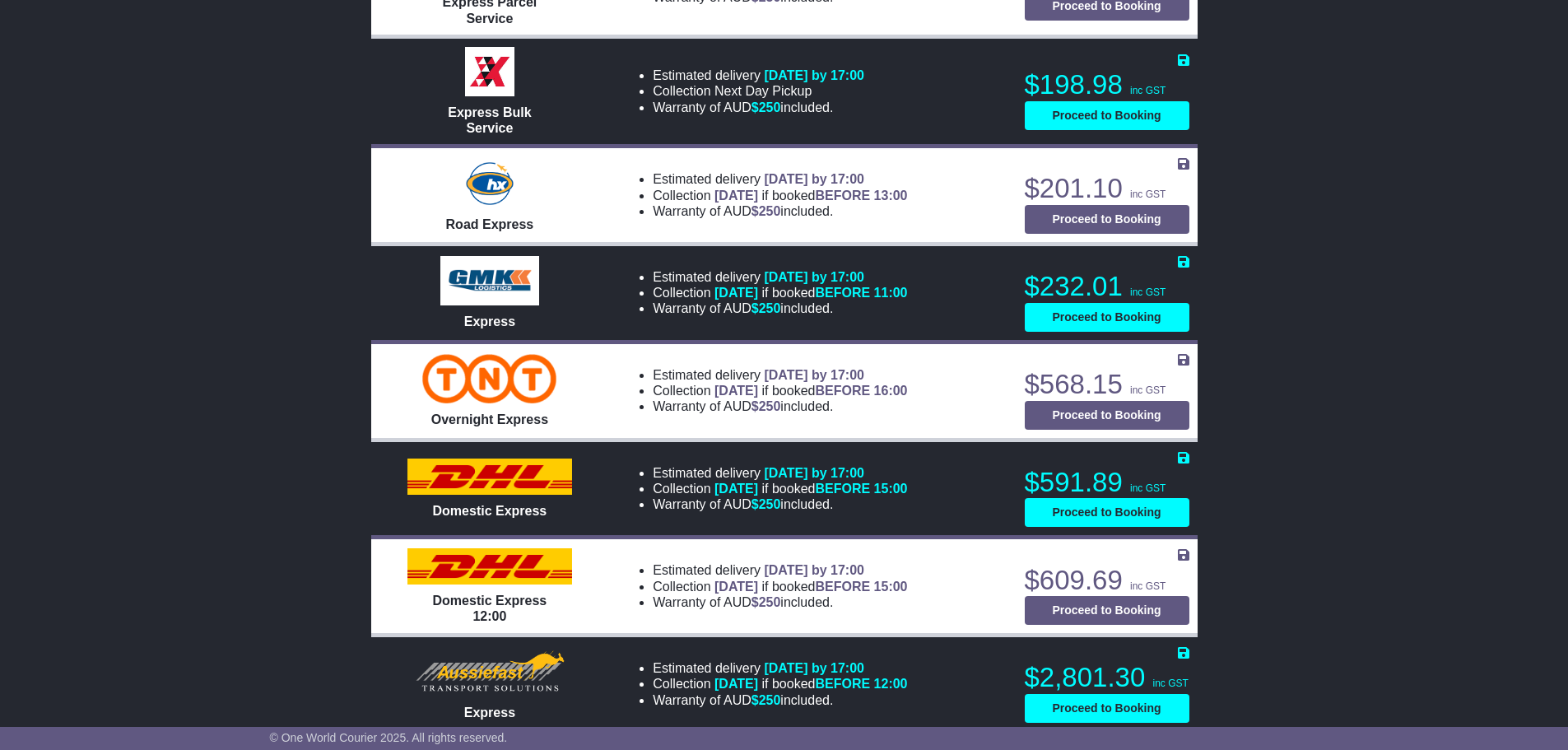
scroll to position [886, 0]
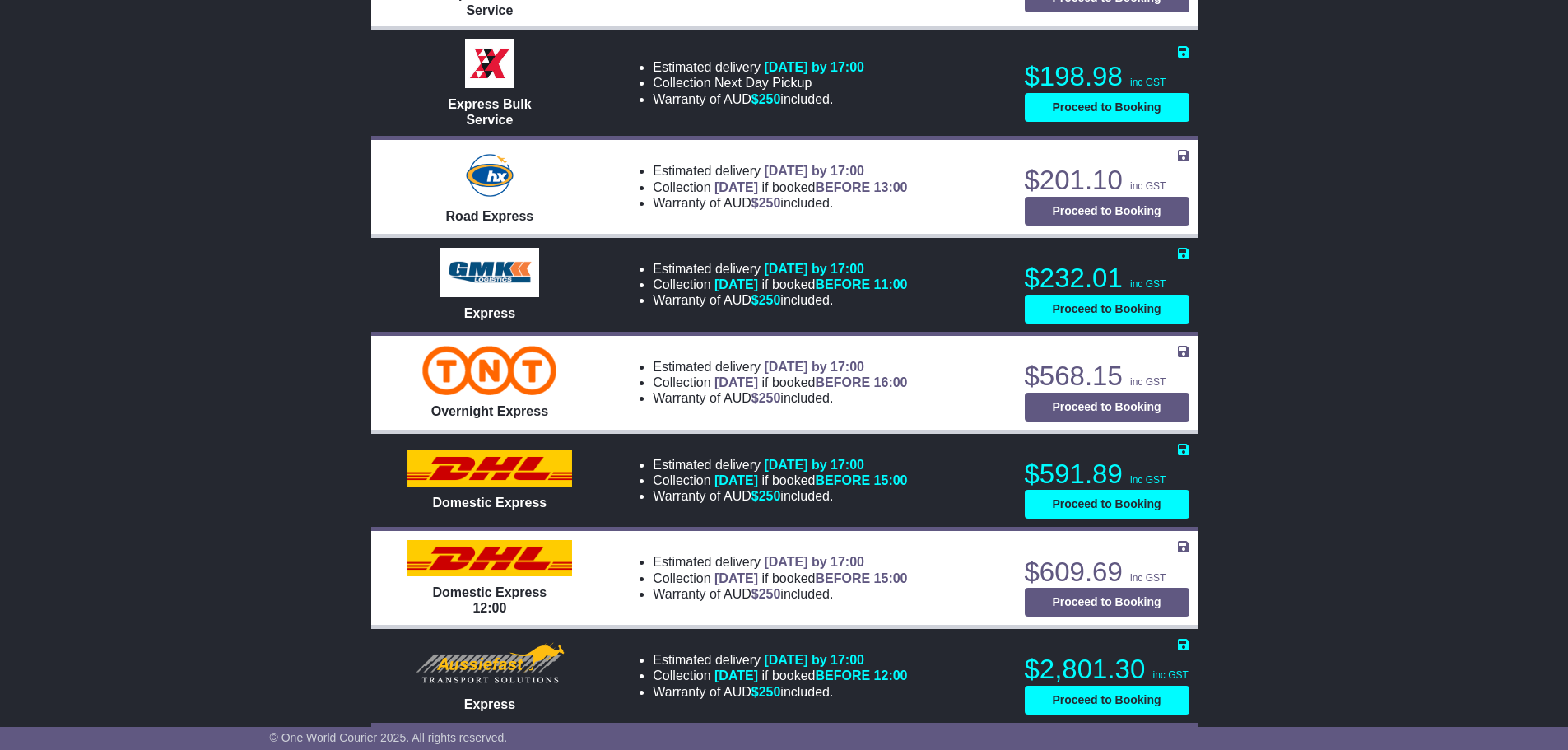
drag, startPoint x: 850, startPoint y: 381, endPoint x: 639, endPoint y: 342, distance: 214.6
click at [639, 359] on ul "Estimated delivery 1st Oct 2025 by 17:00 Collection TODAY if booked BEFORE 16:0…" at bounding box center [763, 383] width 287 height 47
drag, startPoint x: 786, startPoint y: 391, endPoint x: 835, endPoint y: 388, distance: 49.1
click at [786, 391] on td "Estimated delivery 1st Oct 2025 by 17:00 Collection TODAY if booked BEFORE 16:0…" at bounding box center [812, 382] width 407 height 98
drag, startPoint x: 852, startPoint y: 382, endPoint x: 428, endPoint y: 359, distance: 424.6
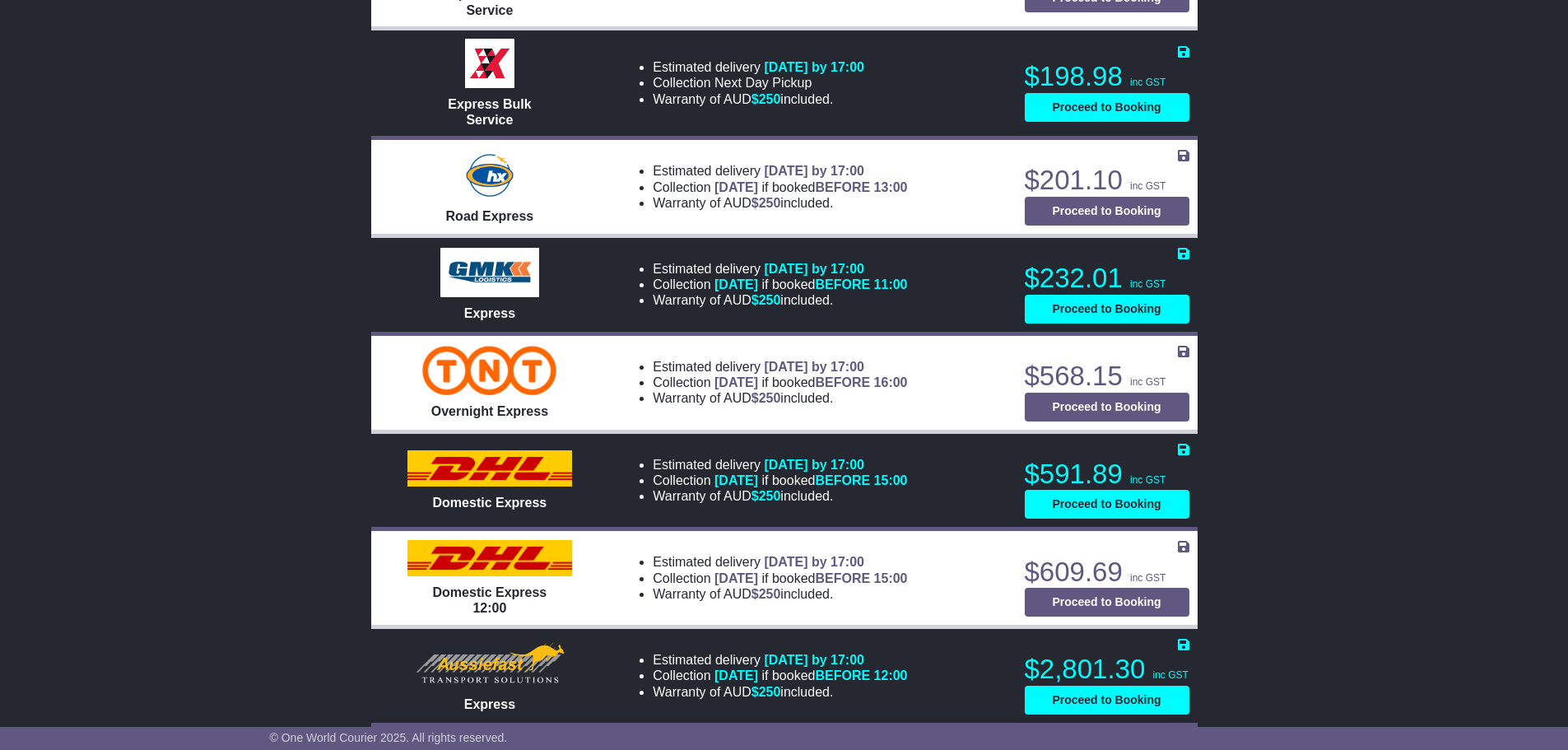
click at [537, 358] on tr "Overnight Express Estimated delivery 1st Oct 2025 by 17:00 Collection TODAY if …" at bounding box center [784, 382] width 826 height 98
drag, startPoint x: 835, startPoint y: 382, endPoint x: 599, endPoint y: 336, distance: 240.4
click at [617, 356] on div "Estimated delivery 1st Oct 2025 by 17:00 Collection TODAY if booked BEFORE 16:0…" at bounding box center [812, 383] width 391 height 54
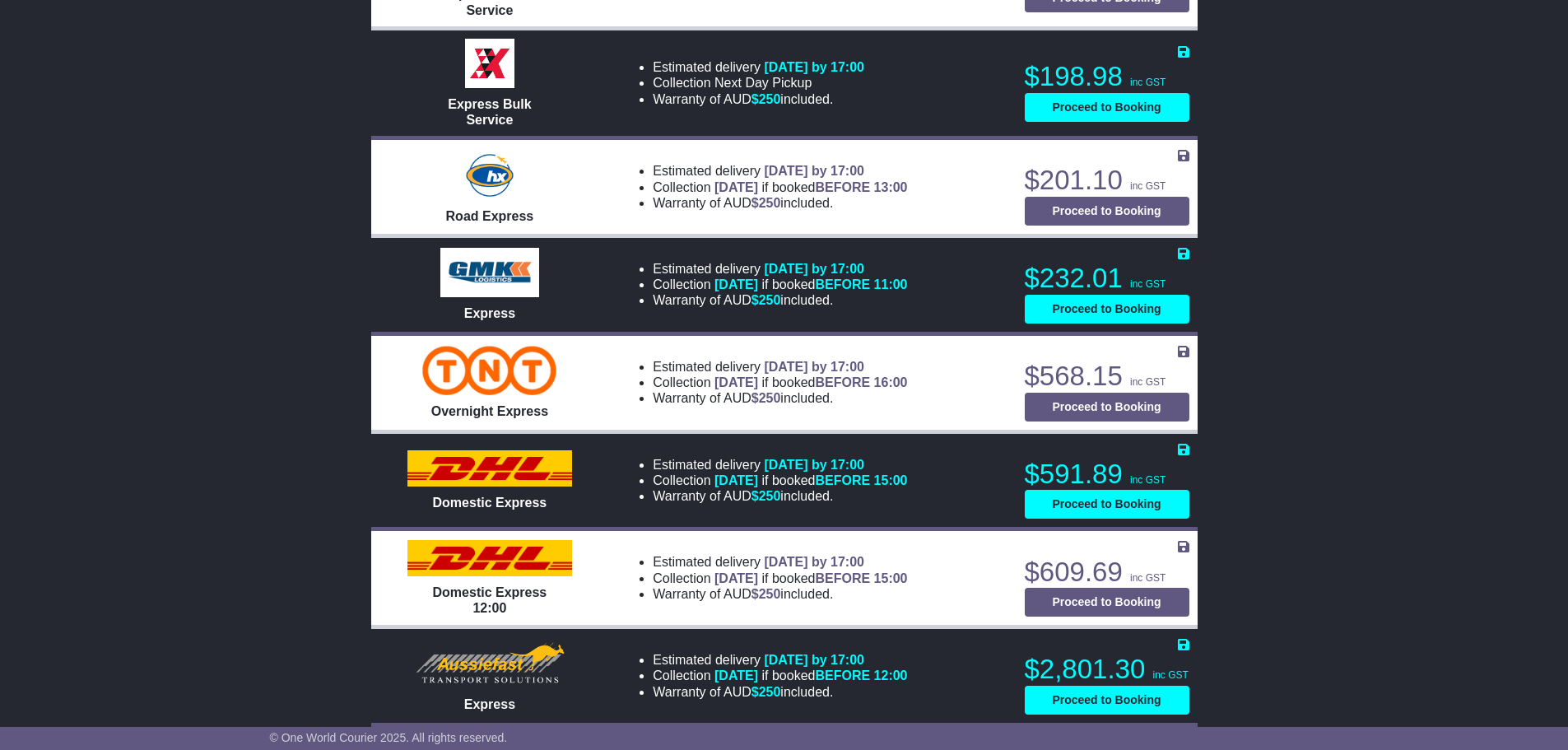
drag, startPoint x: 839, startPoint y: 378, endPoint x: 608, endPoint y: 342, distance: 233.8
click at [620, 359] on ul "Estimated delivery 1st Oct 2025 by 17:00 Collection TODAY if booked BEFORE 16:0…" at bounding box center [763, 383] width 287 height 47
drag, startPoint x: 845, startPoint y: 381, endPoint x: 618, endPoint y: 333, distance: 232.0
click at [618, 356] on div "Estimated delivery 1st Oct 2025 by 17:00 Collection TODAY if booked BEFORE 16:0…" at bounding box center [812, 383] width 391 height 54
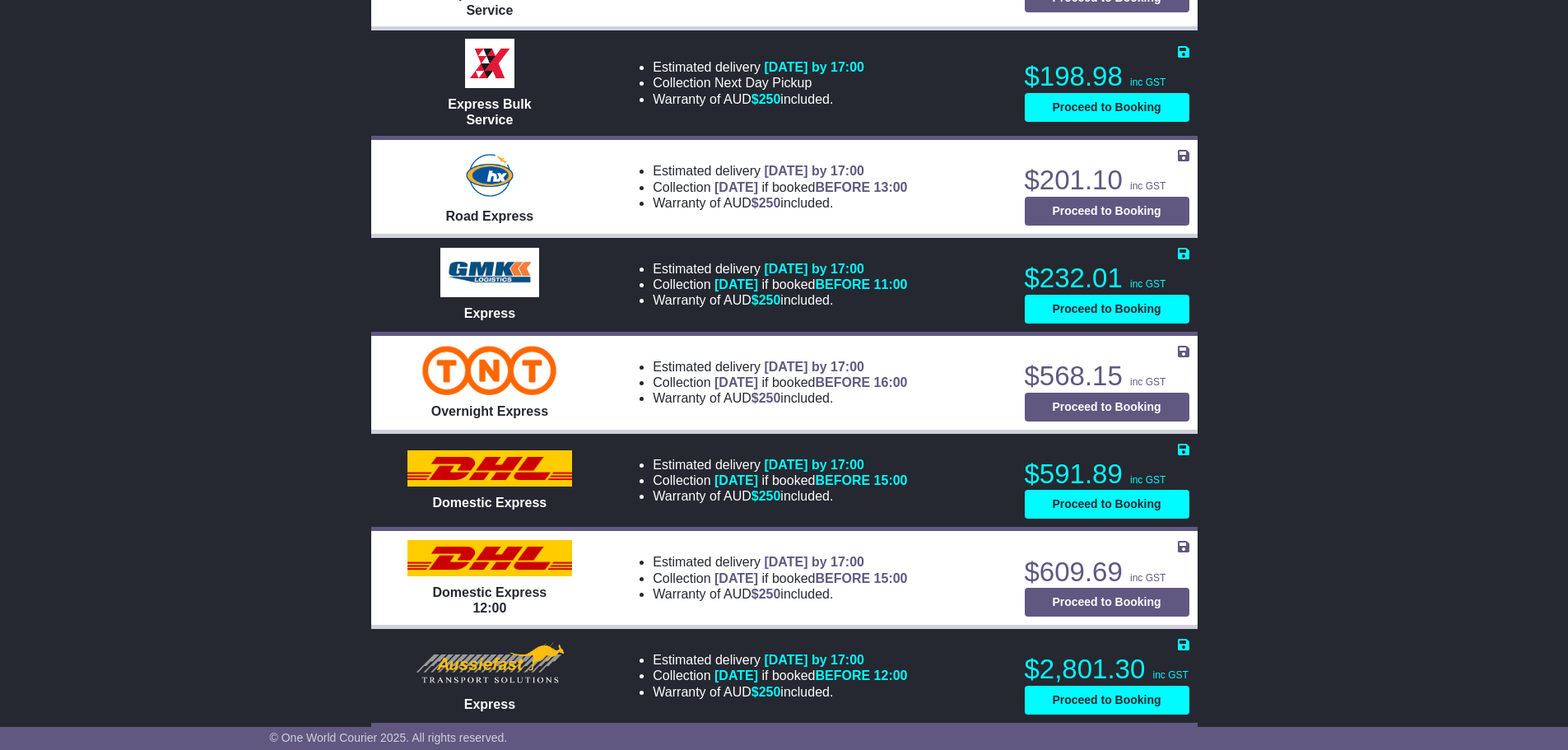
drag, startPoint x: 823, startPoint y: 578, endPoint x: 629, endPoint y: 528, distance: 200.3
click at [629, 551] on div "Estimated delivery 1st Oct 2025 by 17:00 Collection TODAY if booked BEFORE 15:0…" at bounding box center [812, 578] width 391 height 54
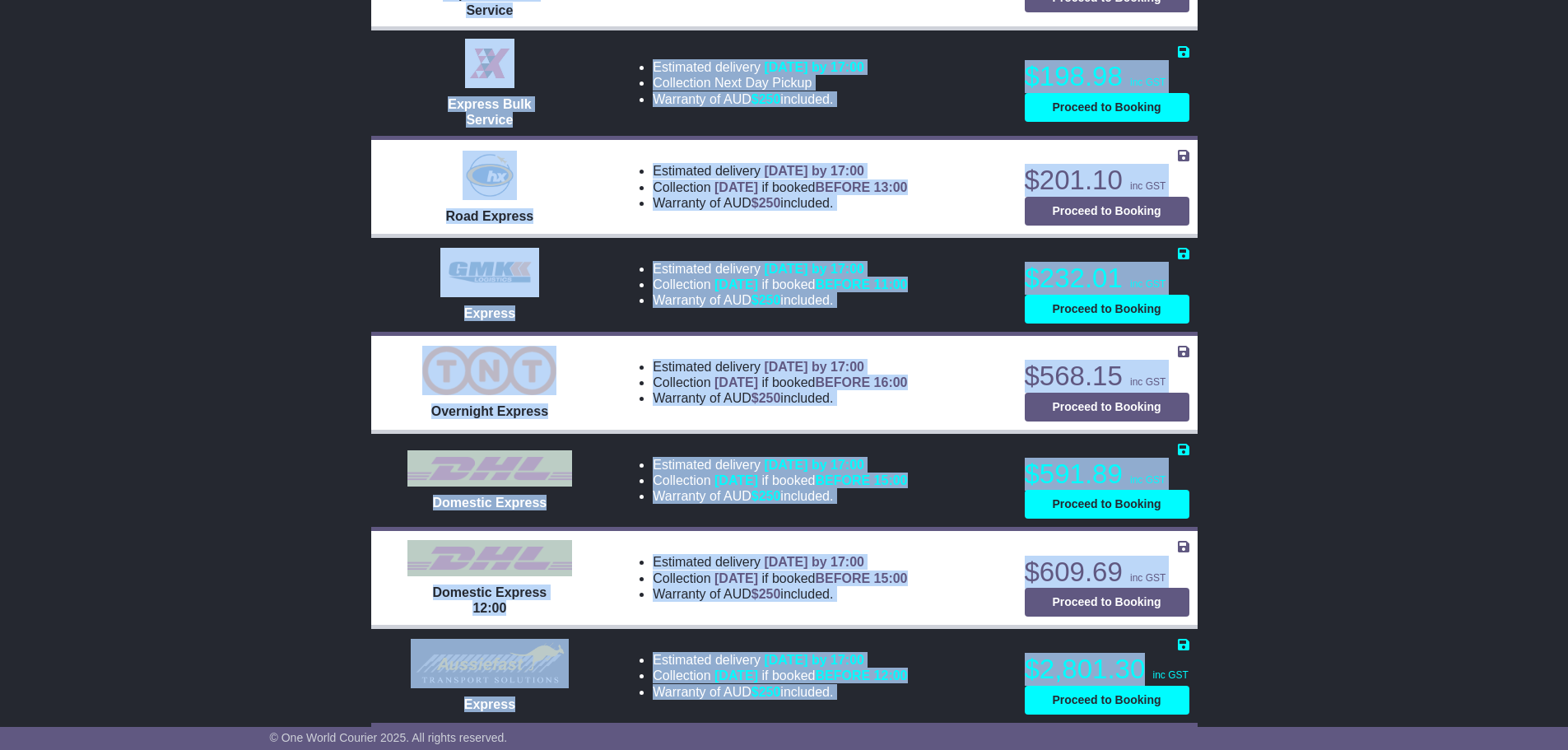
drag, startPoint x: 1141, startPoint y: 647, endPoint x: 355, endPoint y: 293, distance: 862.0
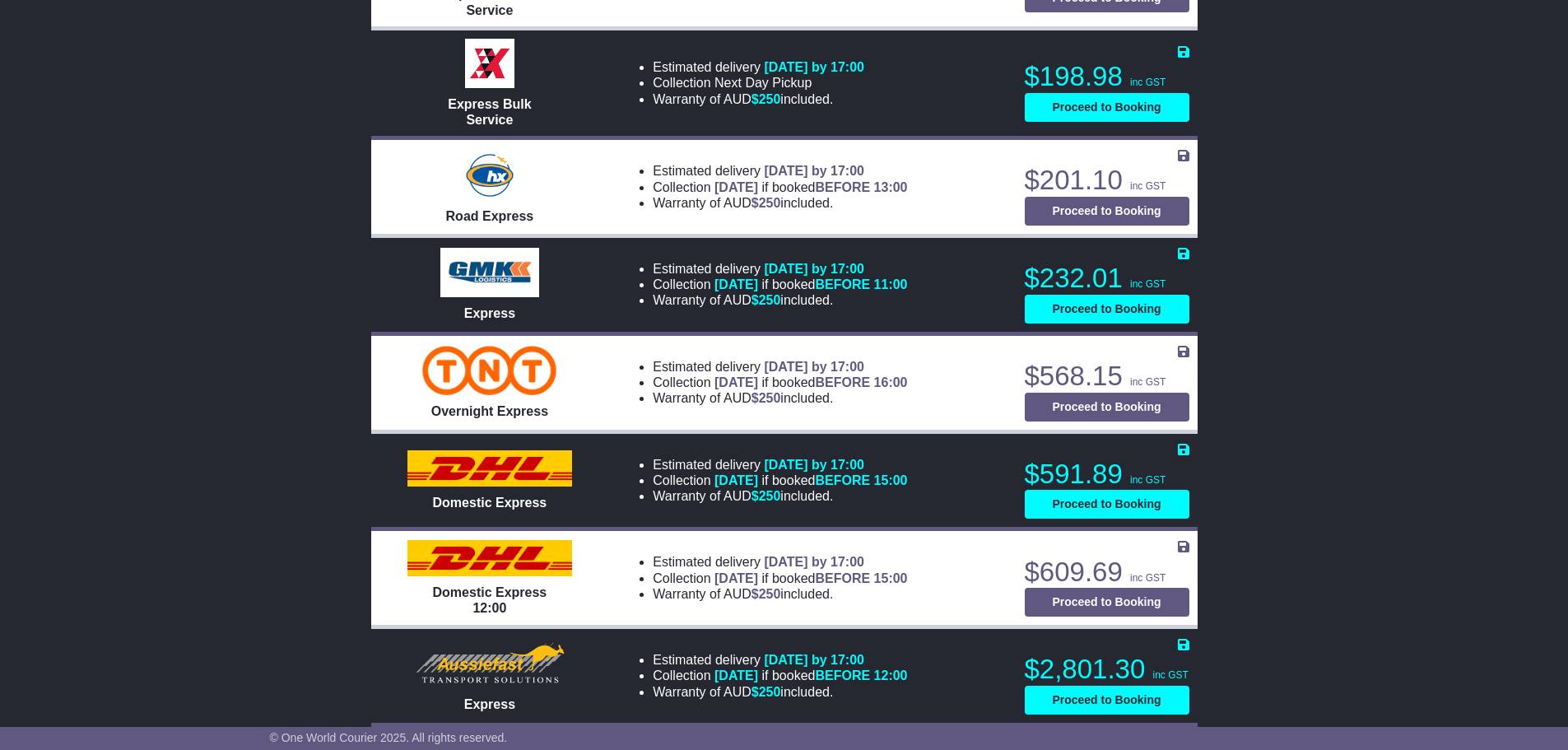
click at [652, 359] on li "Estimated delivery 1st Oct 2025 by 17:00" at bounding box center [779, 367] width 254 height 15
click at [633, 359] on ul "Estimated delivery 1st Oct 2025 by 17:00 Collection TODAY if booked BEFORE 16:0…" at bounding box center [763, 383] width 287 height 47
drag, startPoint x: 637, startPoint y: 341, endPoint x: 879, endPoint y: 347, distance: 242.1
click at [879, 359] on li "Estimated delivery 1st Oct 2025 by 17:00" at bounding box center [779, 367] width 254 height 15
click at [864, 360] on span "1st Oct 2025 by 17:00" at bounding box center [814, 367] width 101 height 14
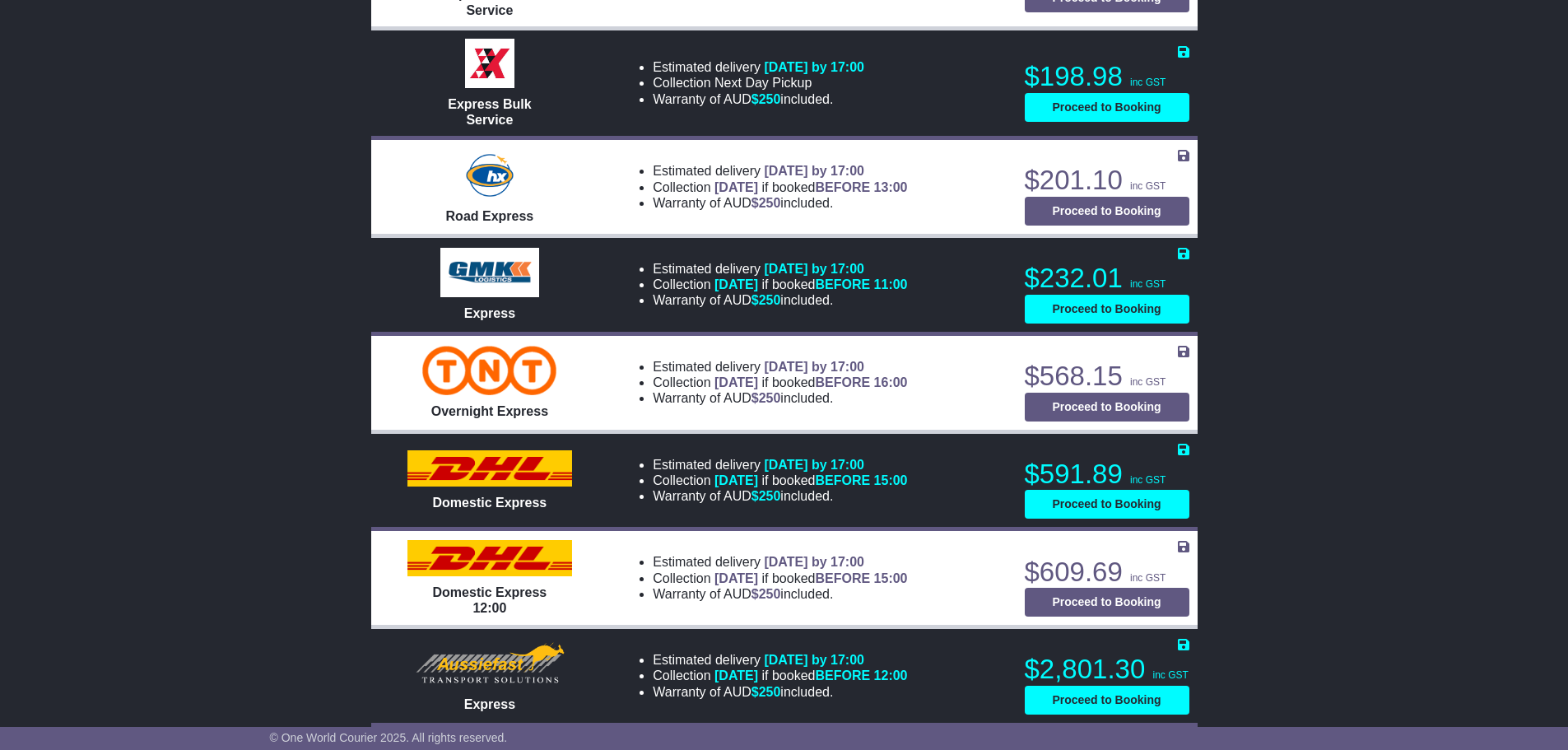
drag, startPoint x: 842, startPoint y: 278, endPoint x: 634, endPoint y: 245, distance: 210.6
click at [634, 261] on ul "Estimated delivery 2nd Oct 2025 by 17:00 Collection TOMORROW if booked BEFORE 1…" at bounding box center [763, 285] width 287 height 47
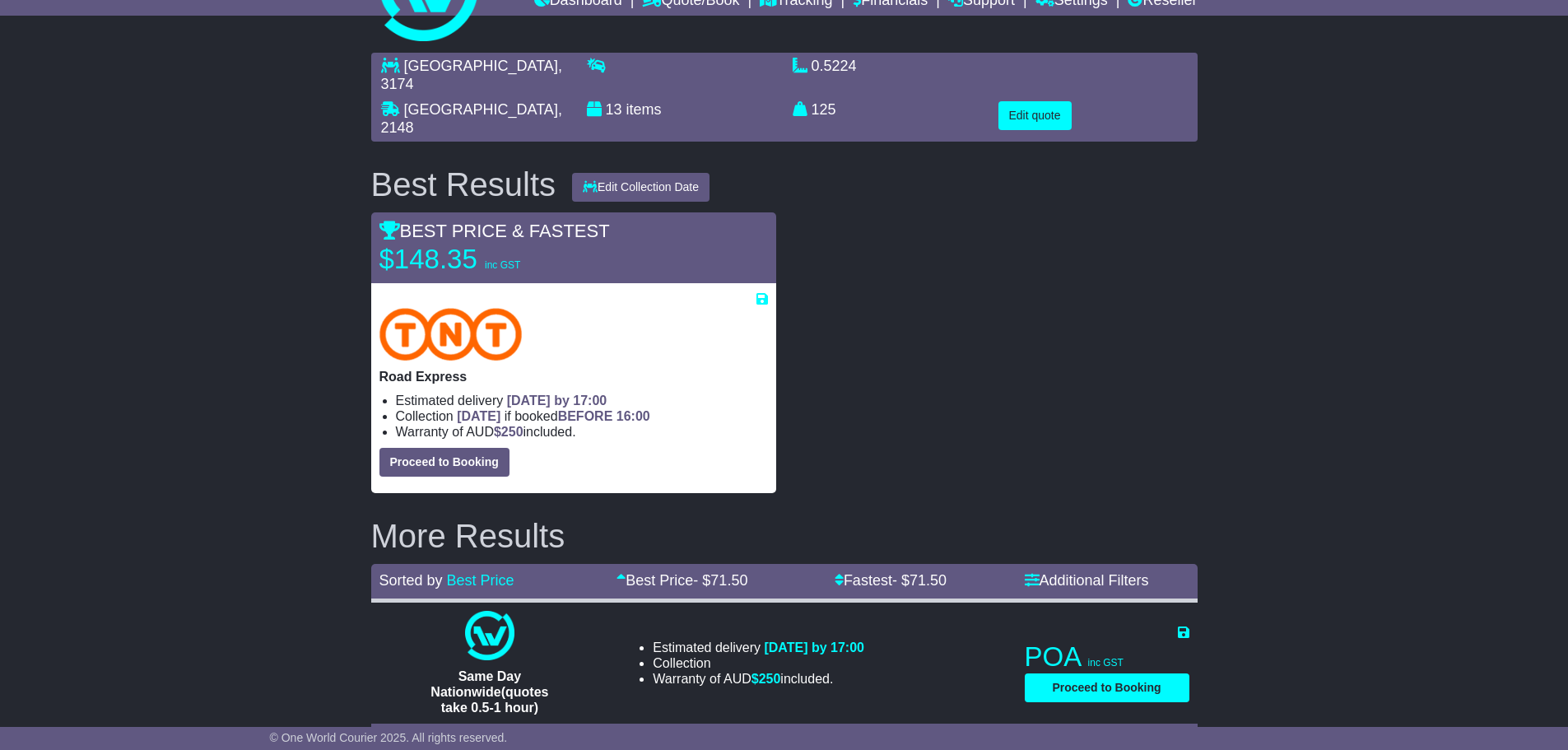
scroll to position [0, 0]
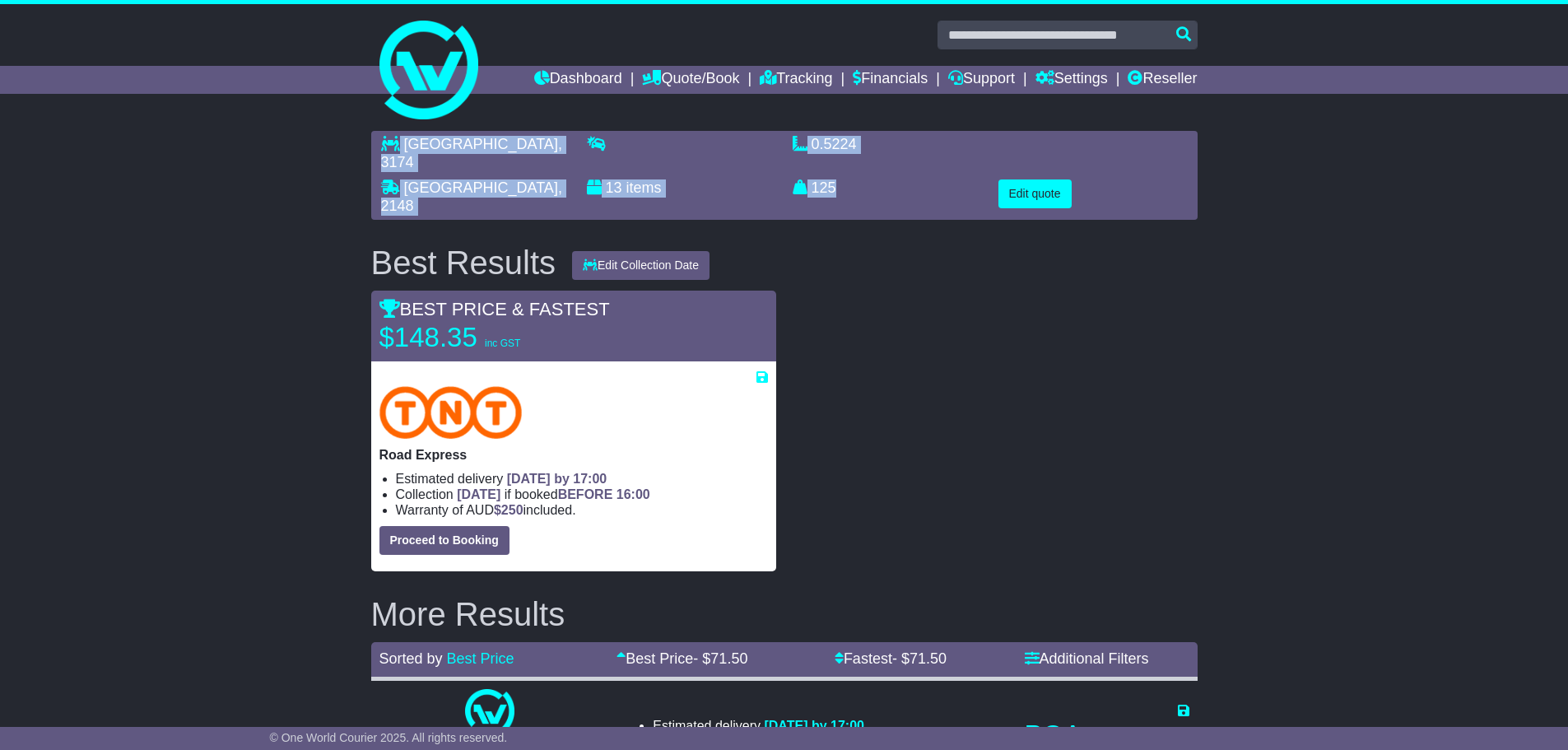
drag, startPoint x: 857, startPoint y: 178, endPoint x: 333, endPoint y: 147, distance: 524.9
click at [708, 180] on p "13 items" at bounding box center [681, 188] width 189 height 18
drag, startPoint x: 675, startPoint y: 171, endPoint x: 394, endPoint y: 148, distance: 281.9
click at [394, 148] on div "NOBLE PARK , 3174 BLACKTOWN , 2148 13 items 0.5224 m 3 in 3 125 kg(s)" at bounding box center [784, 175] width 823 height 79
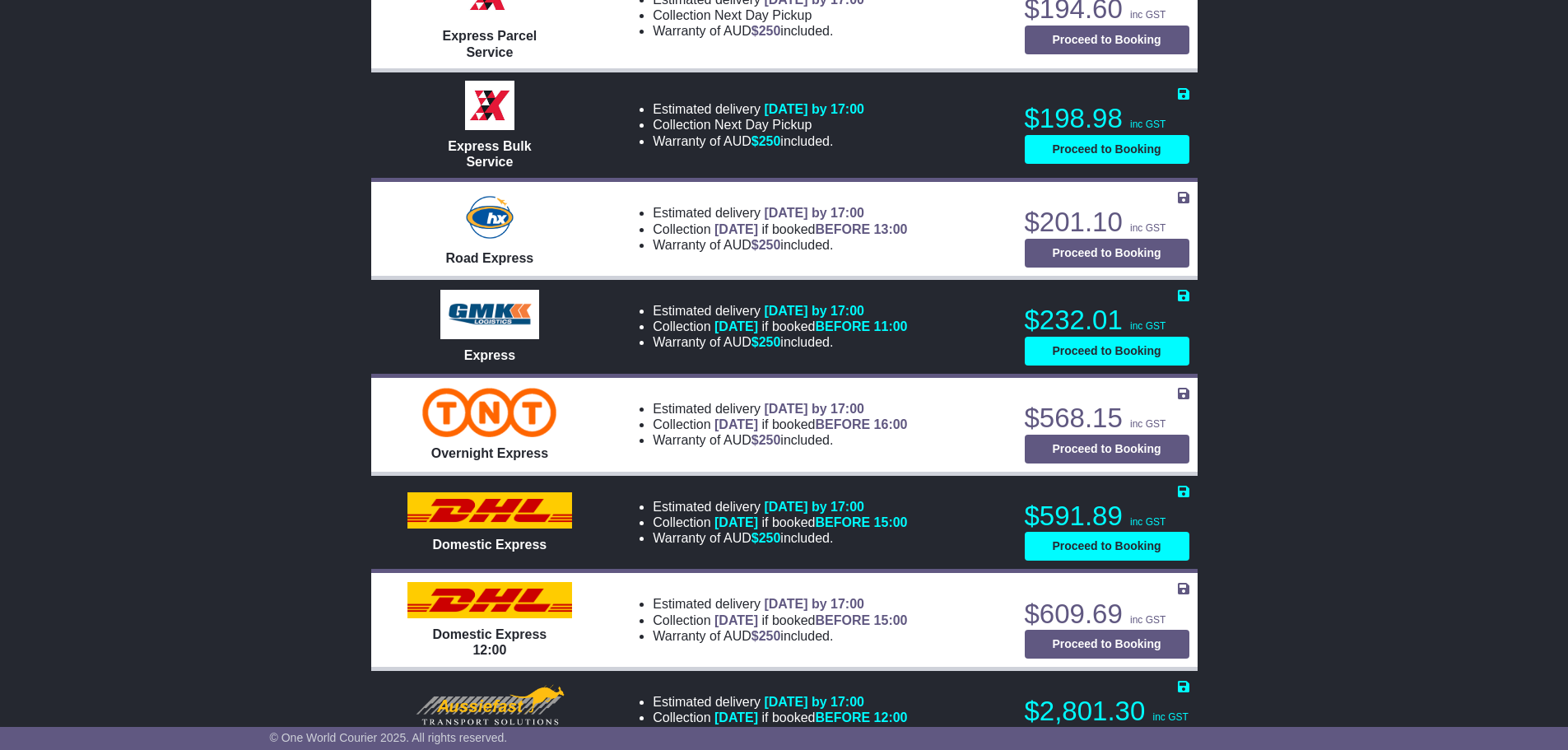
scroll to position [803, 0]
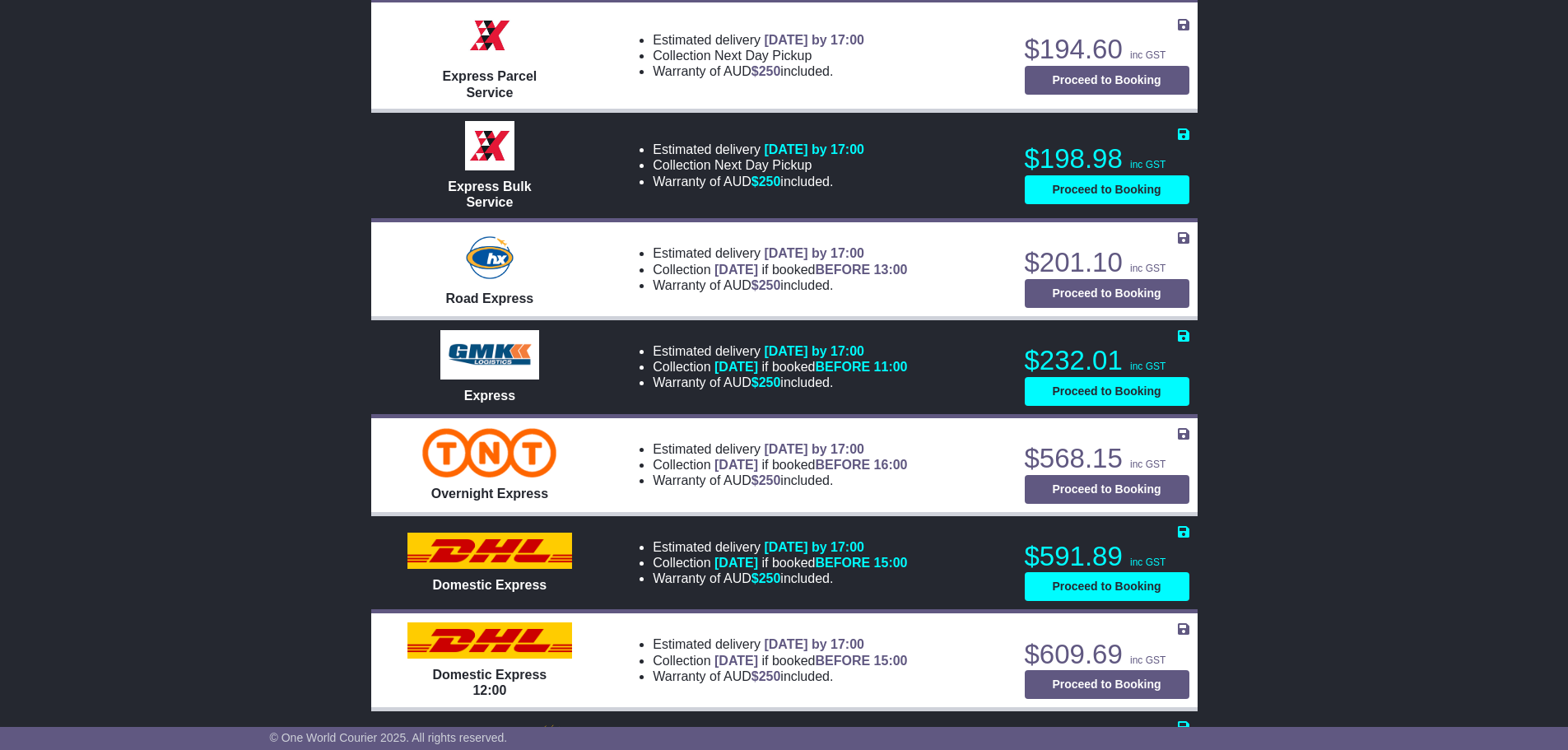
drag, startPoint x: 758, startPoint y: 447, endPoint x: 832, endPoint y: 464, distance: 75.9
click at [834, 465] on div "Estimated delivery 1st Oct 2025 by 17:00 Collection TODAY if booked BEFORE 16:0…" at bounding box center [812, 465] width 391 height 54
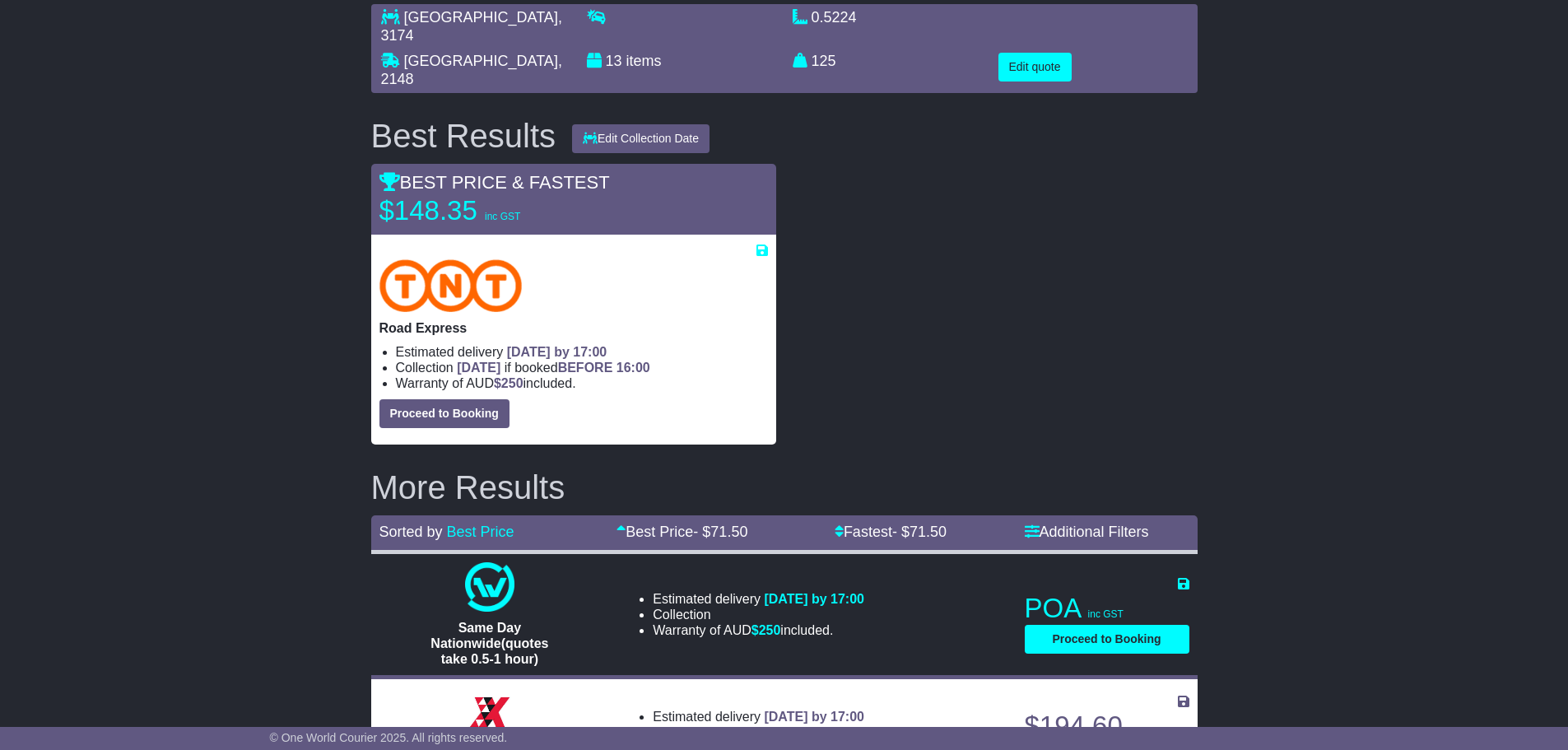
scroll to position [0, 0]
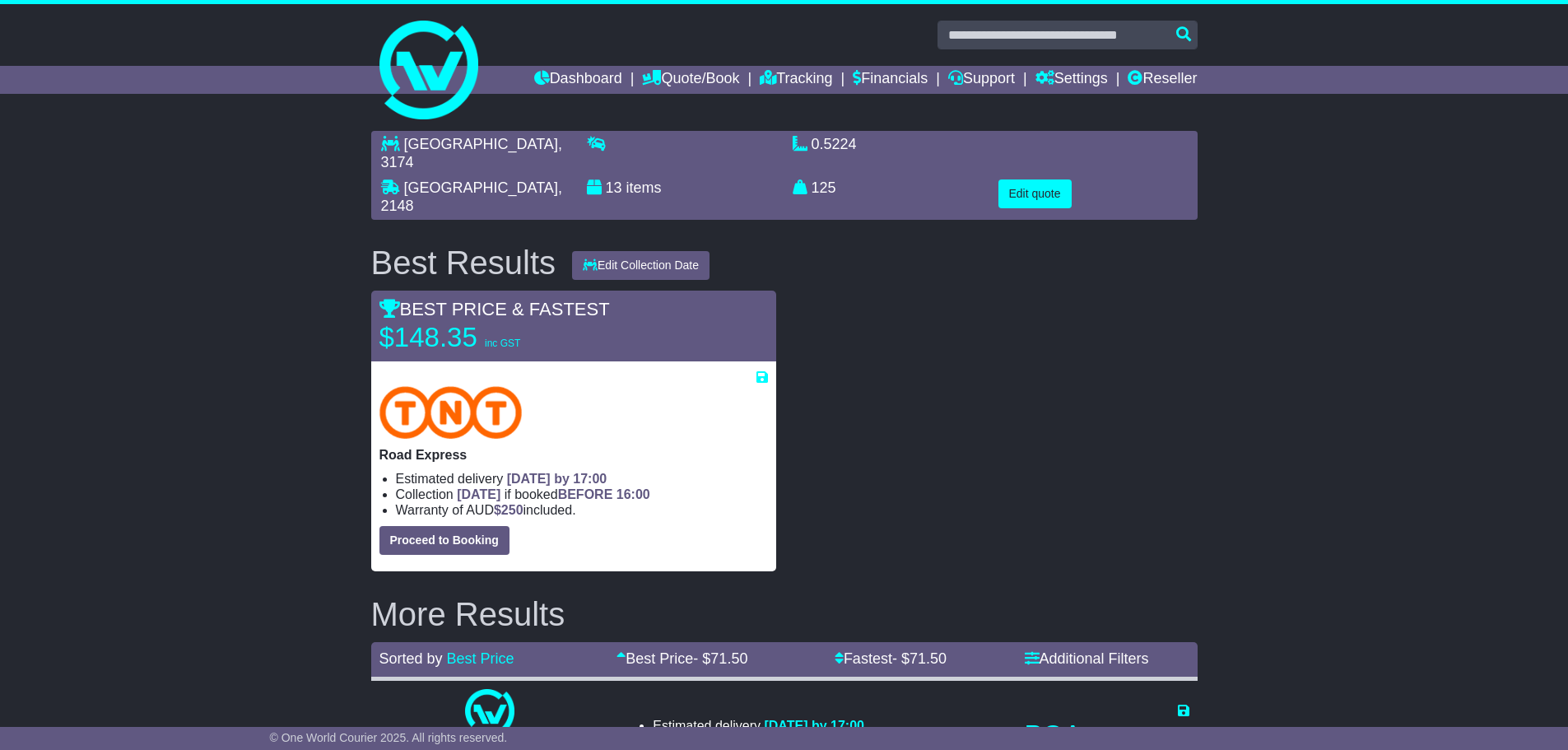
drag, startPoint x: 584, startPoint y: 489, endPoint x: 374, endPoint y: 436, distance: 216.6
click at [374, 436] on div "Road Express Estimated delivery 1st Oct 2025 by 17:00 Collection TODAY if booke…" at bounding box center [573, 466] width 405 height 210
